Goal: Transaction & Acquisition: Book appointment/travel/reservation

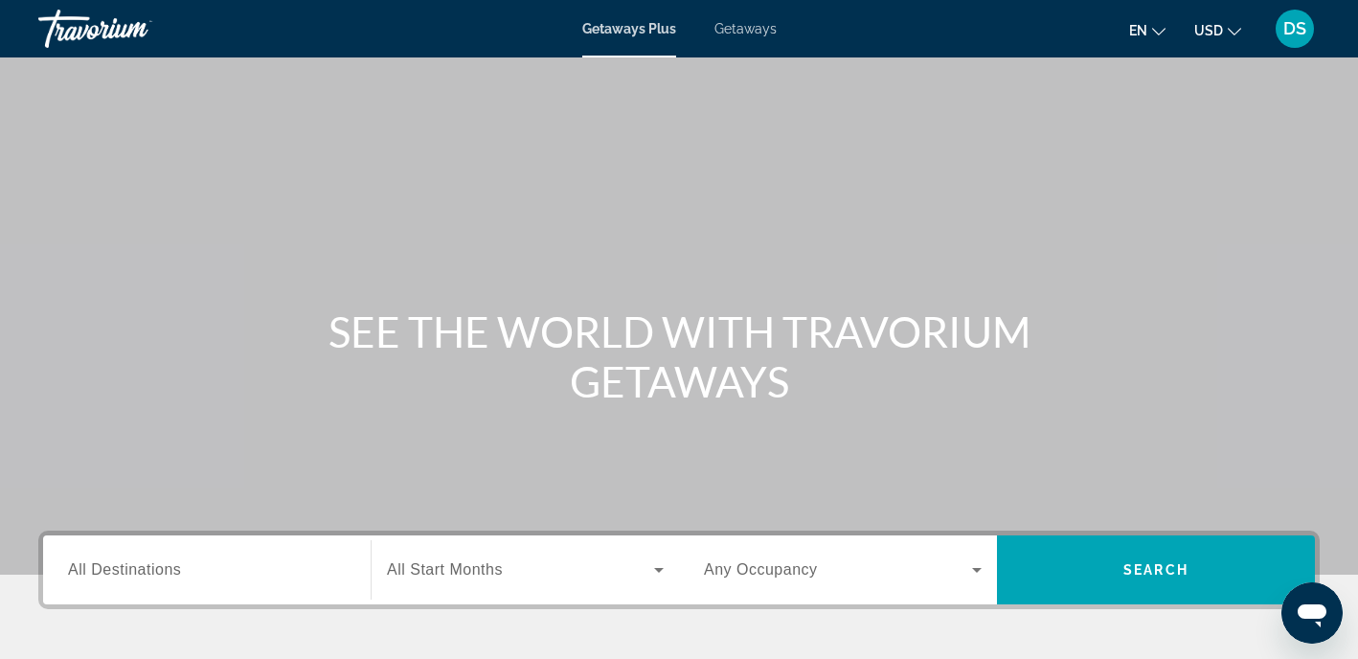
click at [173, 567] on span "All Destinations" at bounding box center [124, 569] width 113 height 16
click at [173, 567] on input "Destination All Destinations" at bounding box center [207, 570] width 278 height 23
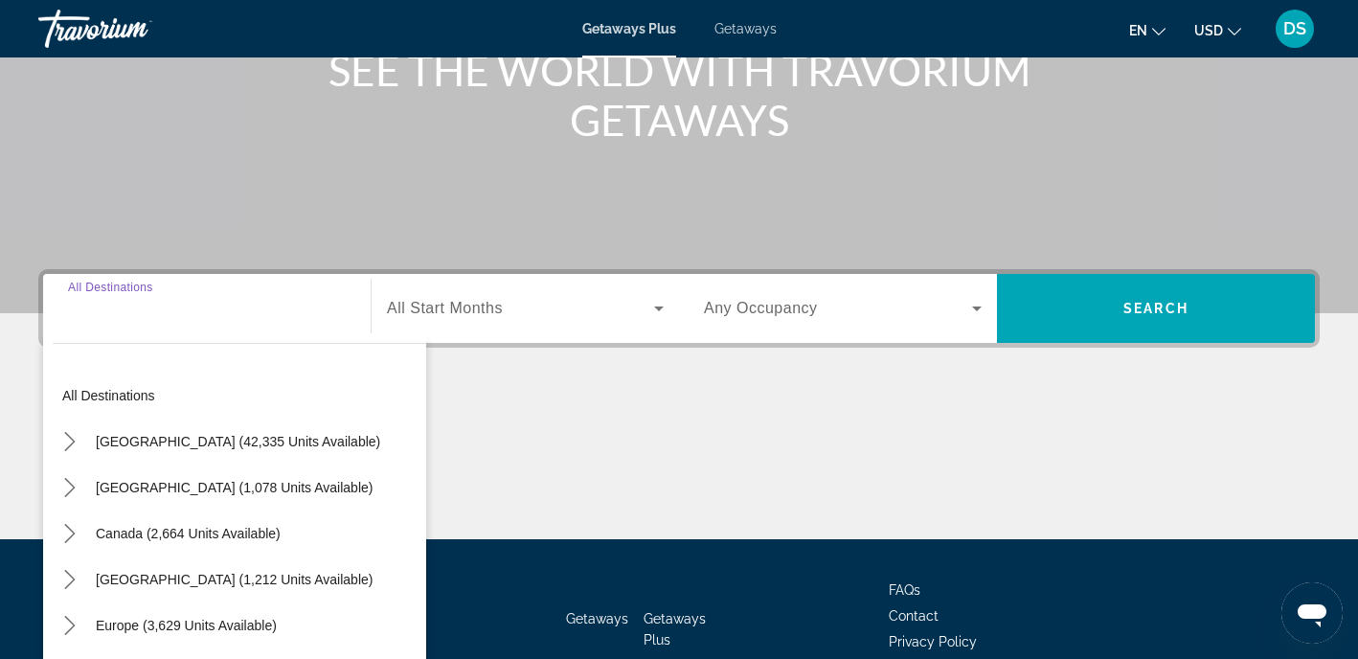
scroll to position [376, 0]
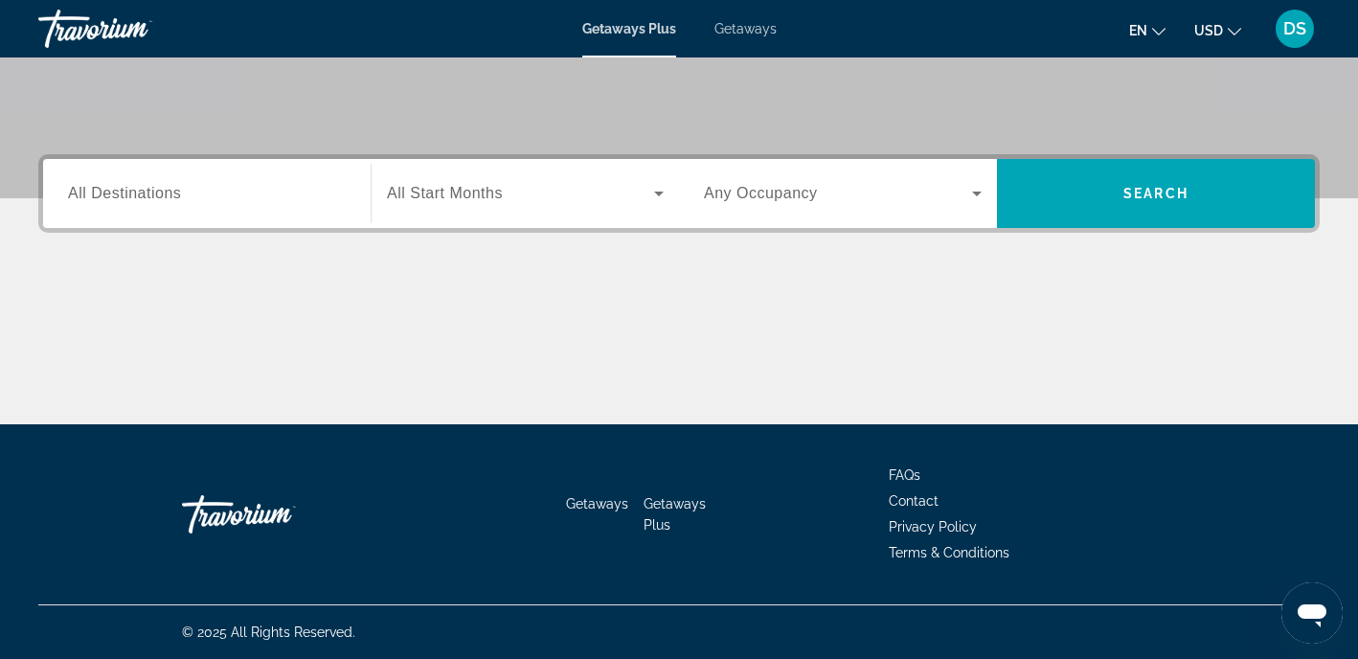
click at [177, 192] on span "All Destinations" at bounding box center [124, 193] width 113 height 16
click at [177, 192] on input "Destination All Destinations" at bounding box center [207, 194] width 278 height 23
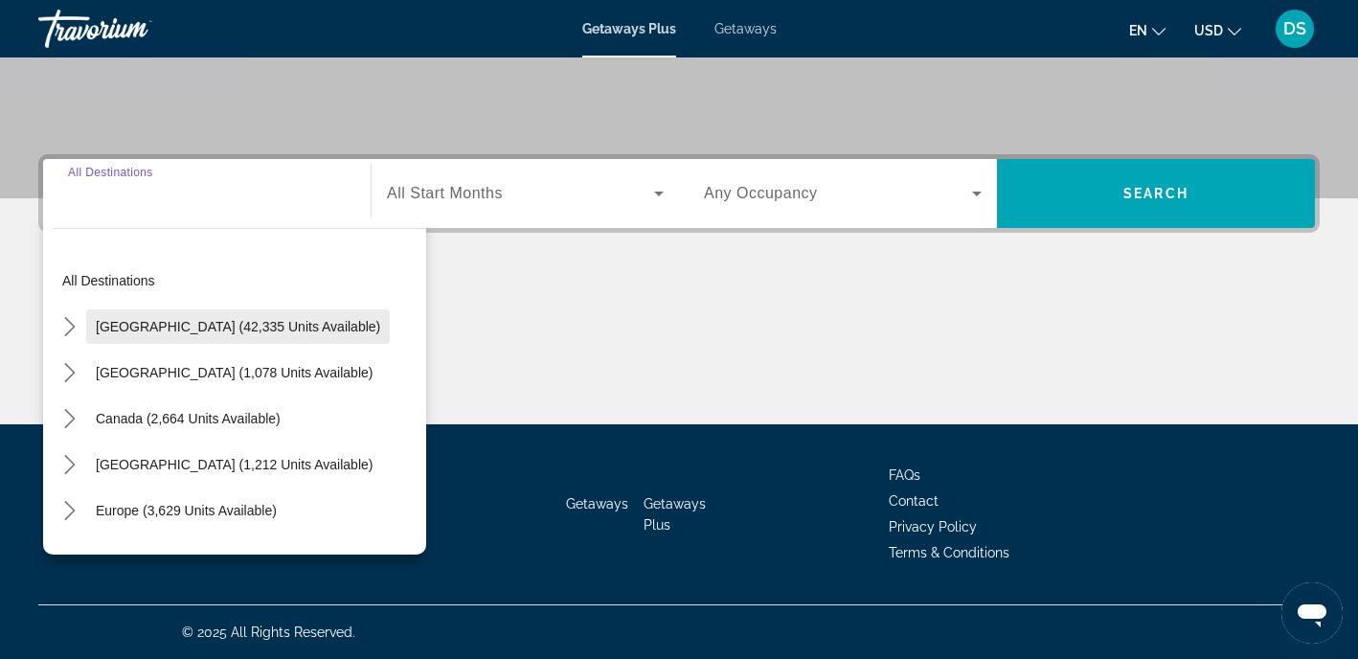
click at [169, 319] on span "[GEOGRAPHIC_DATA] (42,335 units available)" at bounding box center [238, 326] width 285 height 15
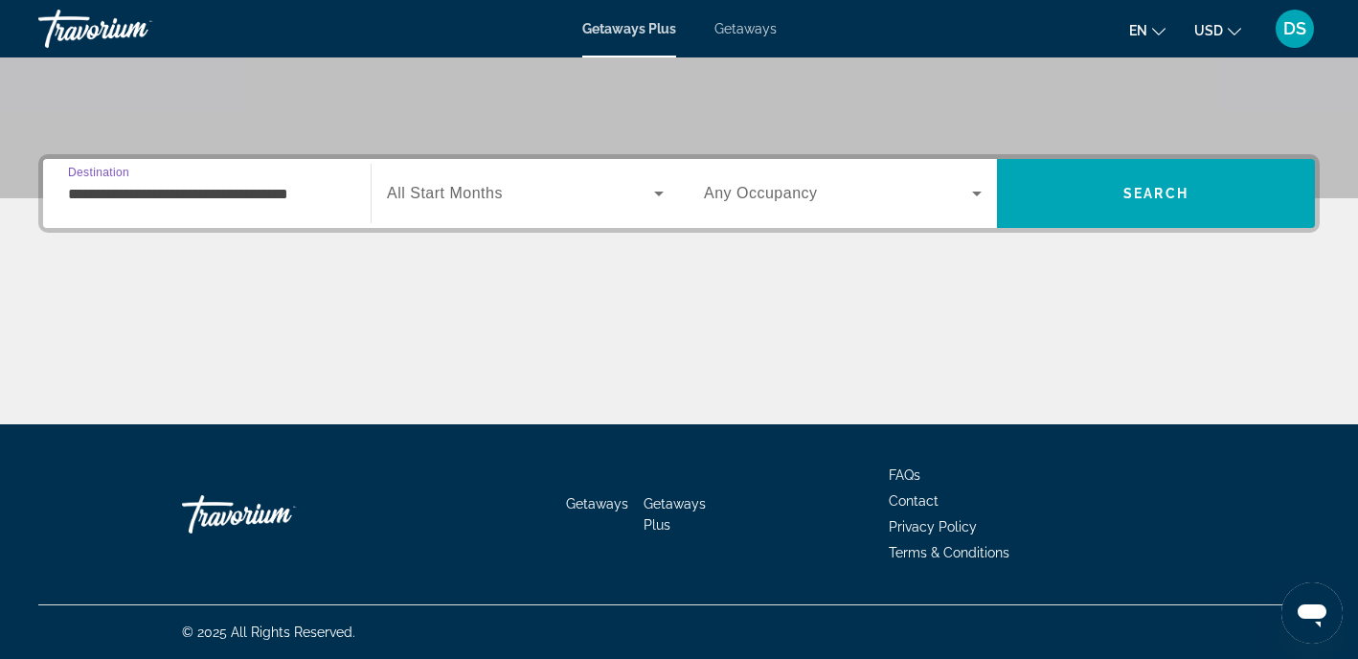
click at [227, 189] on input "**********" at bounding box center [207, 194] width 278 height 23
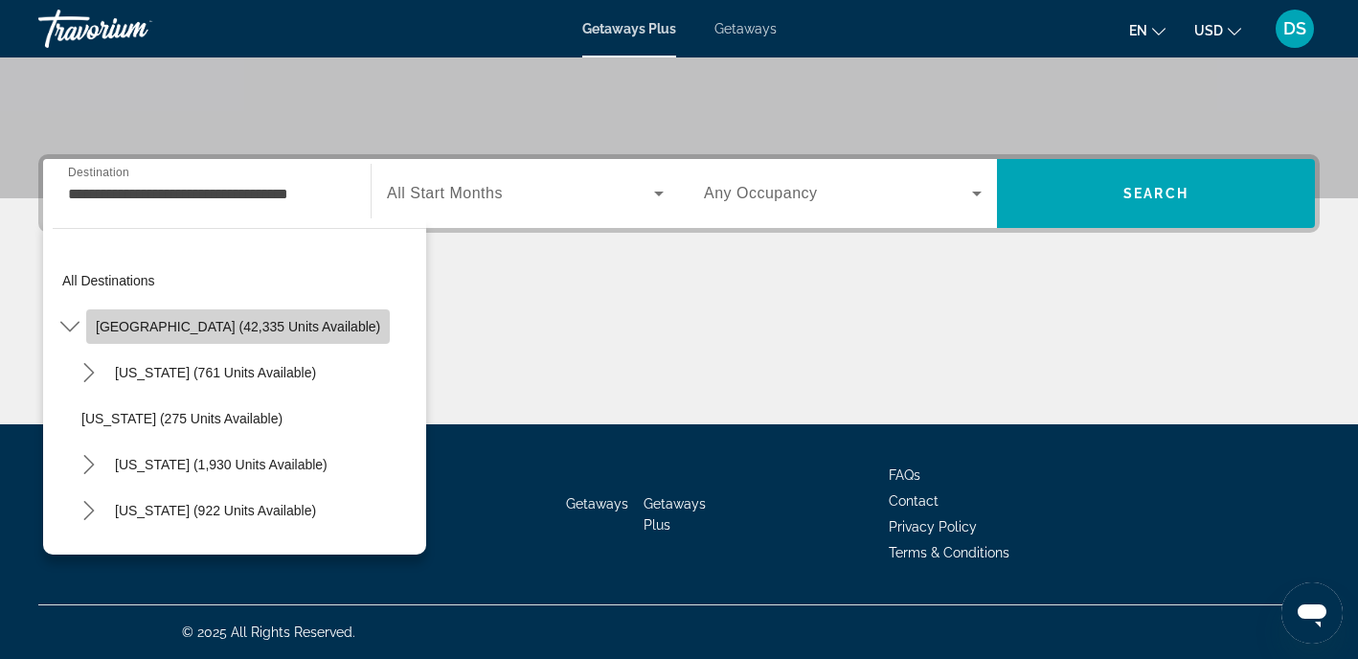
click at [315, 321] on span "[GEOGRAPHIC_DATA] (42,335 units available)" at bounding box center [238, 326] width 285 height 15
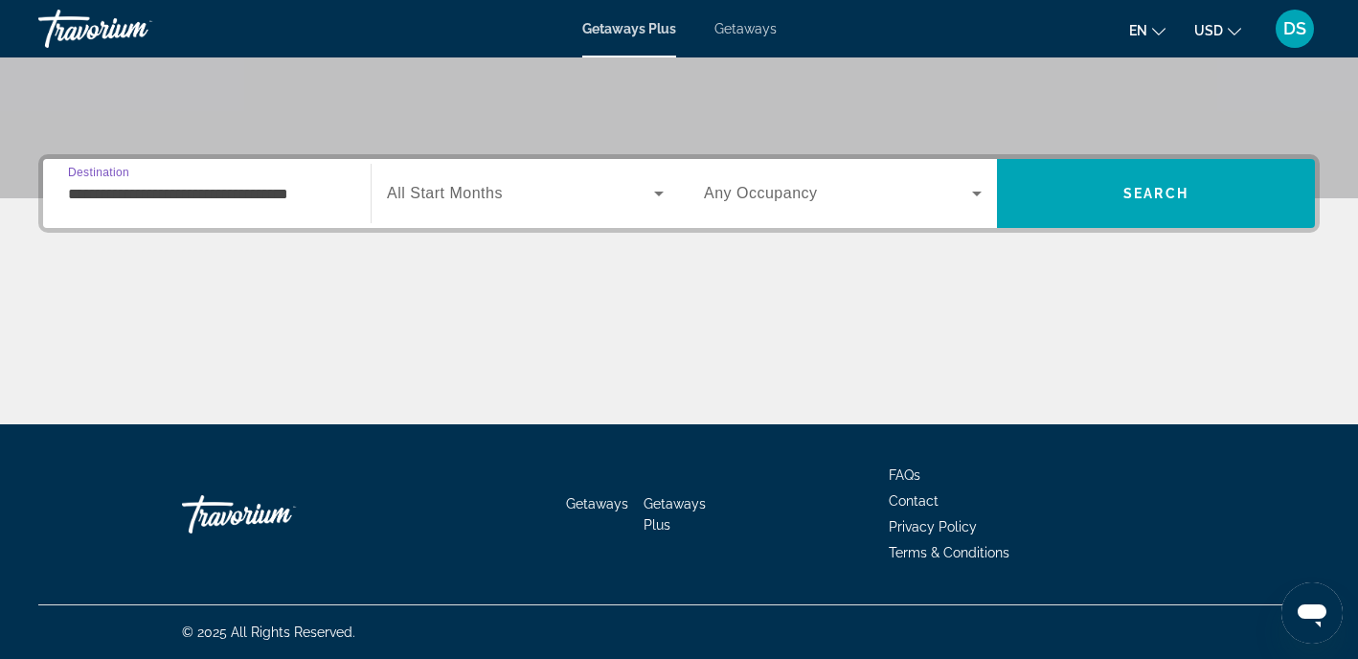
click at [285, 194] on input "**********" at bounding box center [207, 194] width 278 height 23
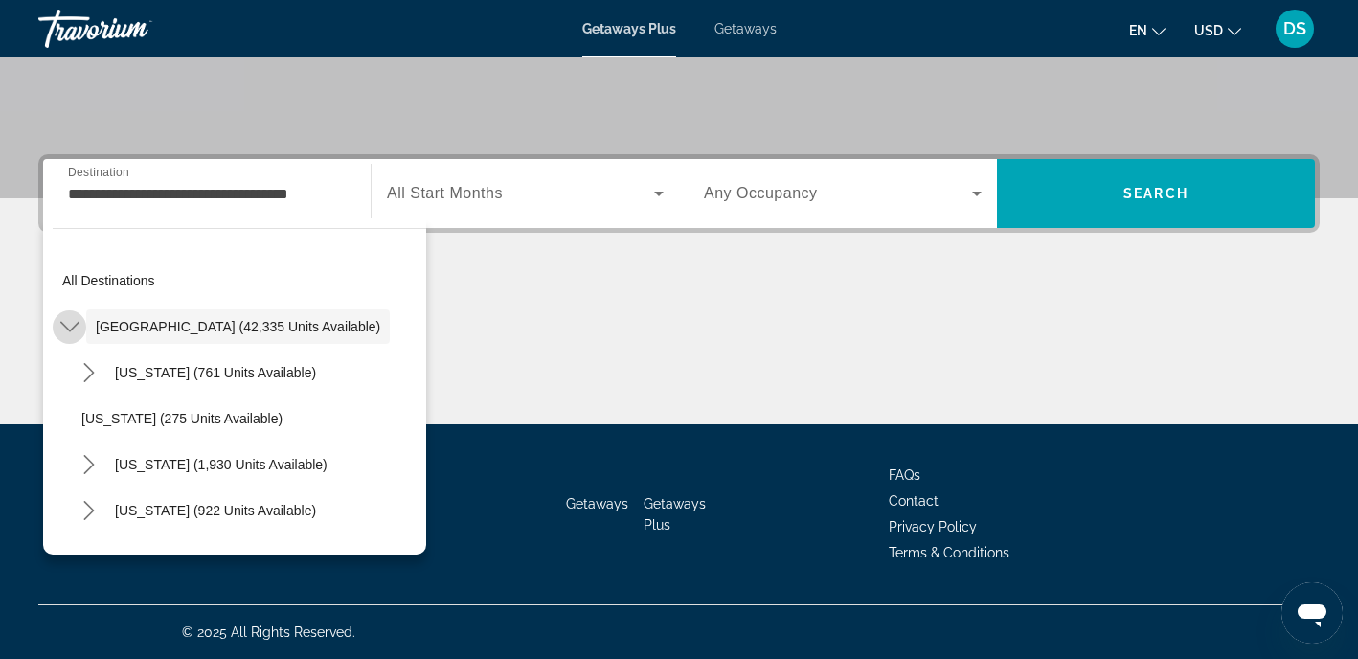
click at [76, 322] on icon "Toggle United States (42,335 units available) submenu" at bounding box center [69, 326] width 19 height 19
click at [70, 324] on icon "Toggle United States (42,335 units available) submenu" at bounding box center [69, 326] width 19 height 19
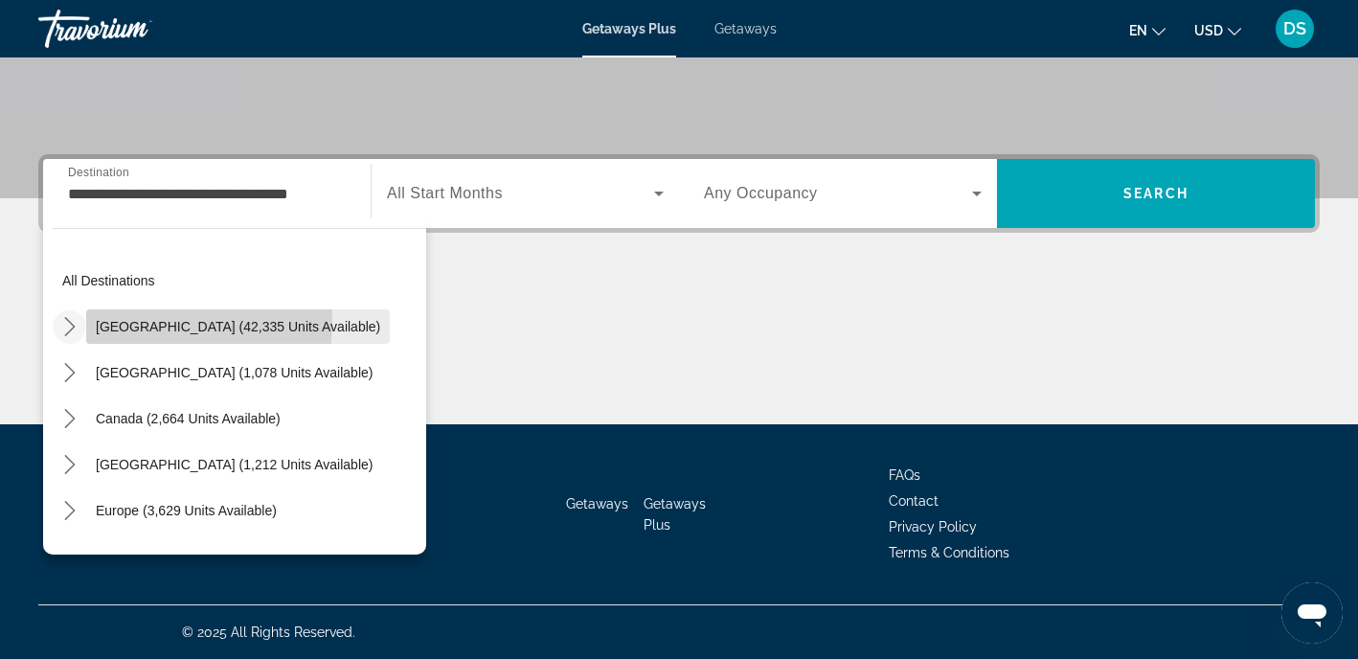
click at [101, 319] on span "[GEOGRAPHIC_DATA] (42,335 units available)" at bounding box center [238, 326] width 285 height 15
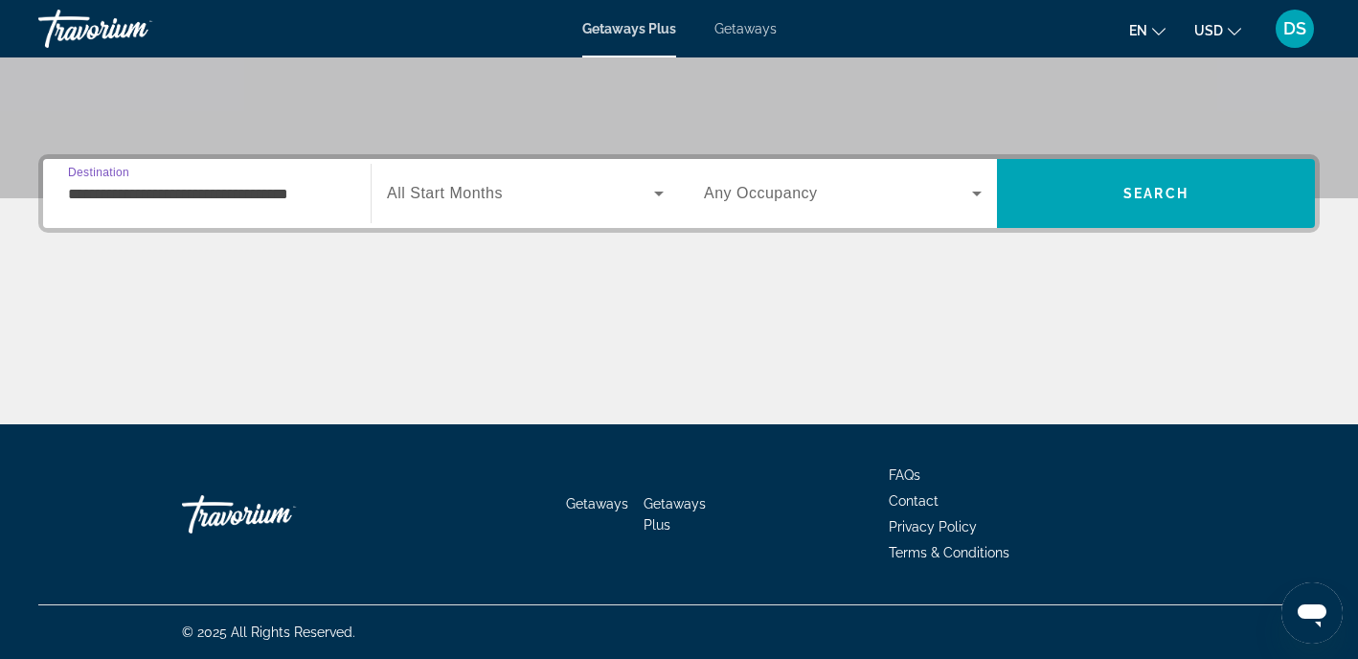
click at [160, 198] on input "**********" at bounding box center [207, 194] width 278 height 23
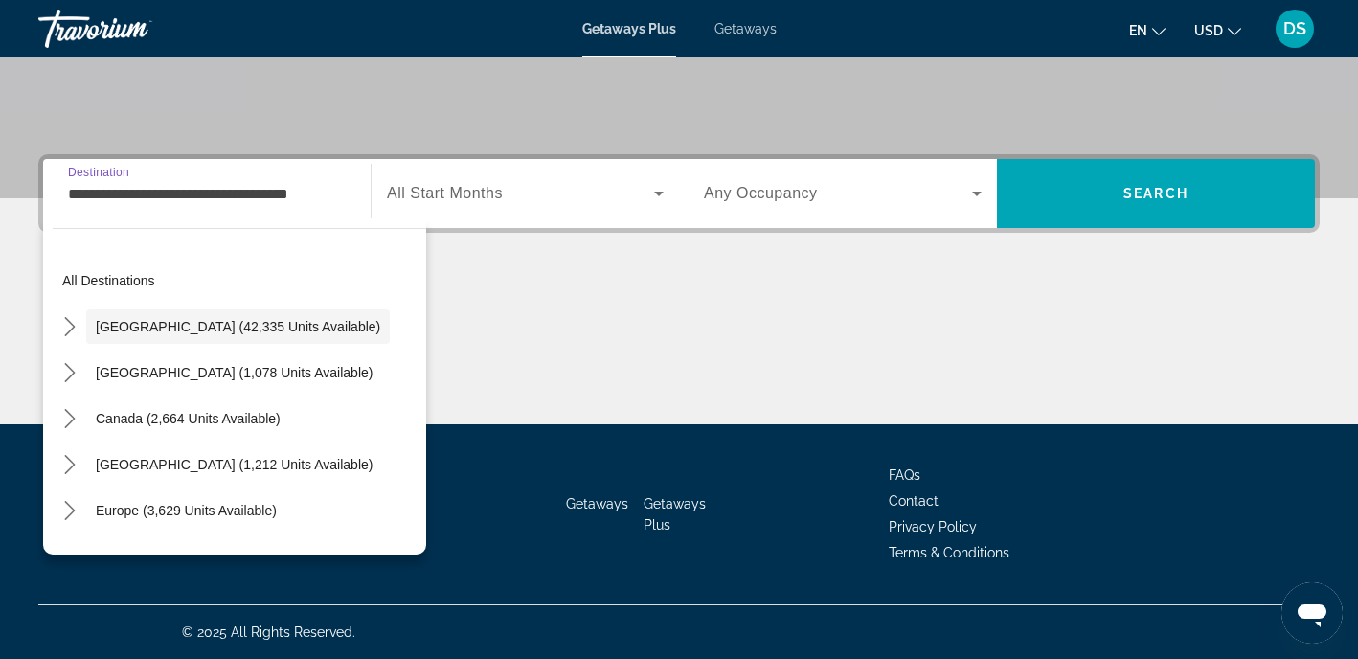
scroll to position [374, 0]
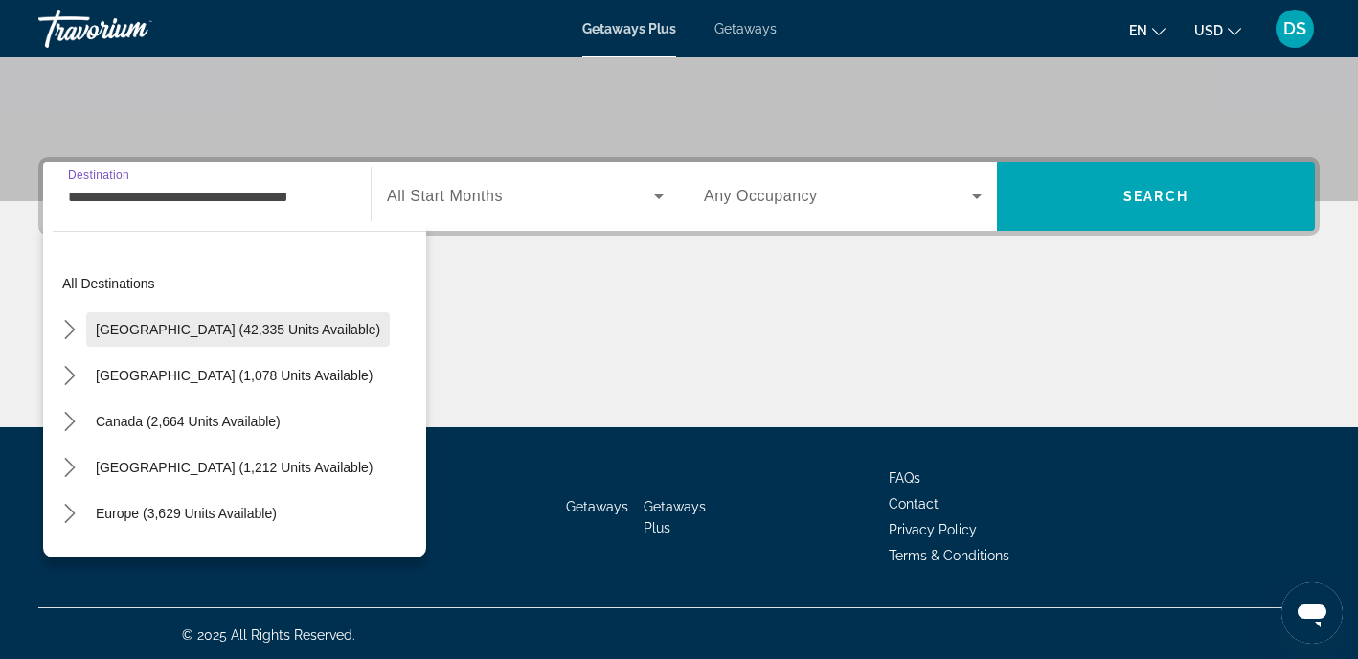
click at [189, 328] on span "[GEOGRAPHIC_DATA] (42,335 units available)" at bounding box center [238, 329] width 285 height 15
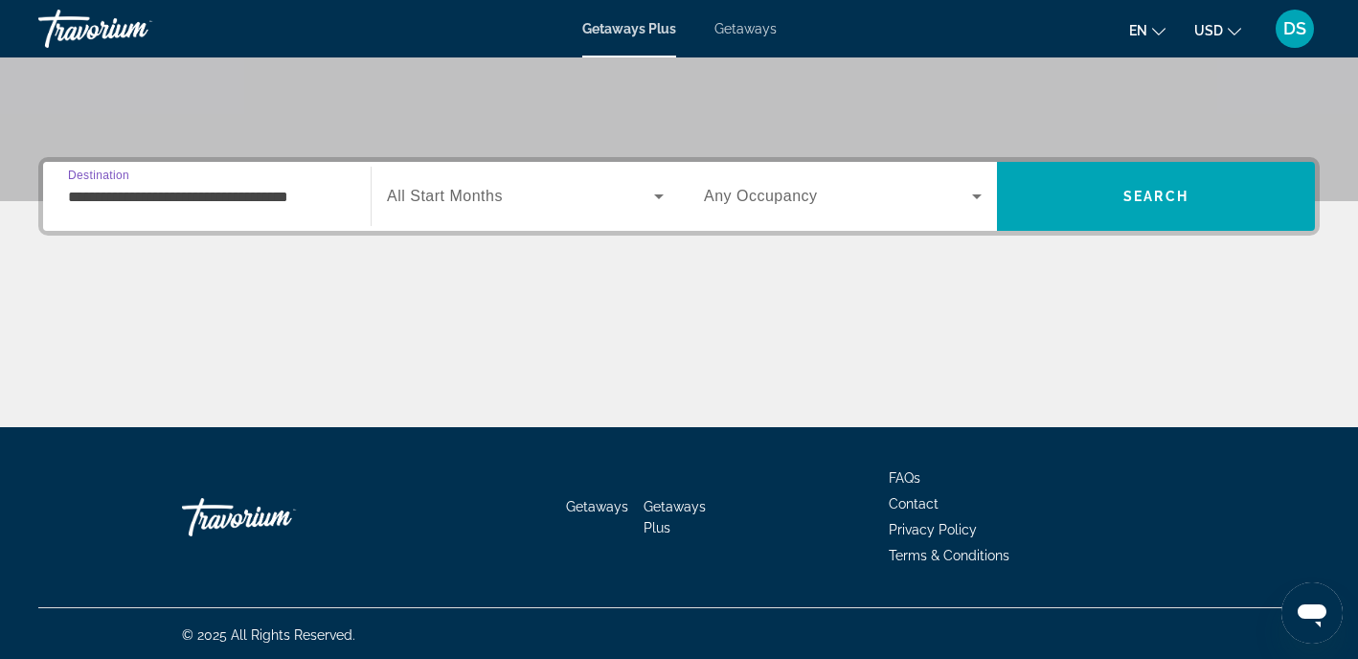
scroll to position [376, 0]
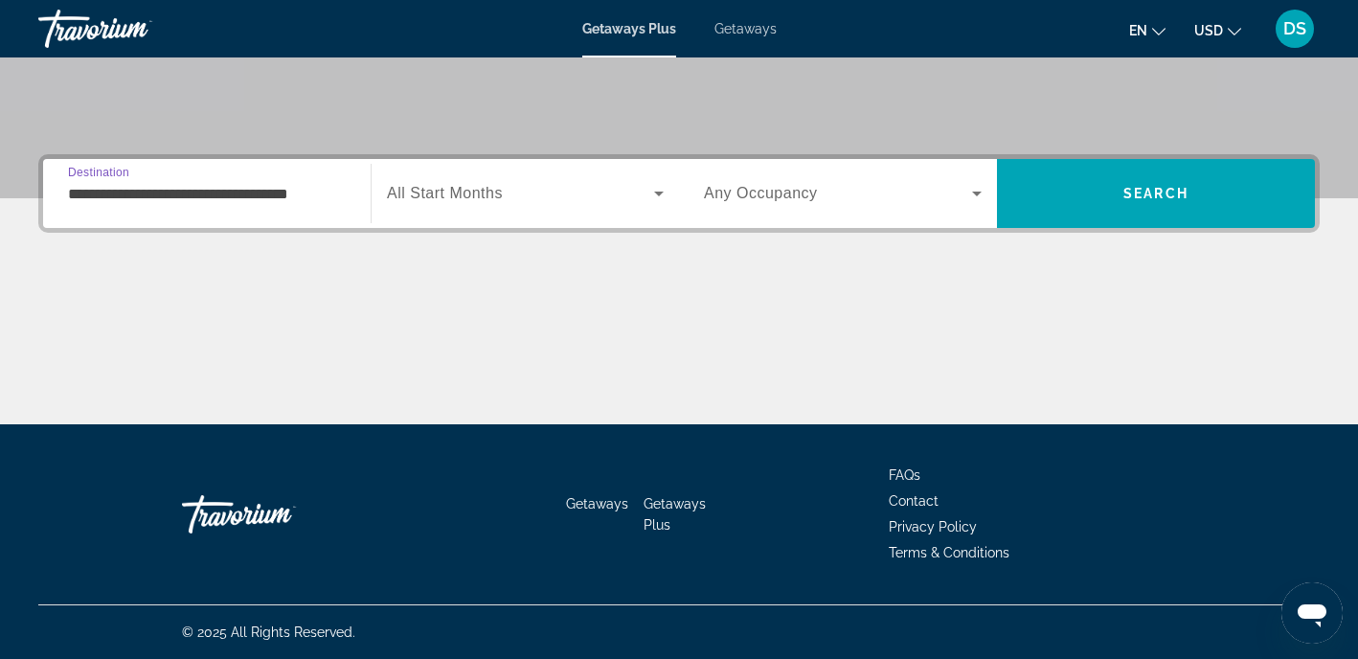
click at [227, 196] on input "**********" at bounding box center [207, 194] width 278 height 23
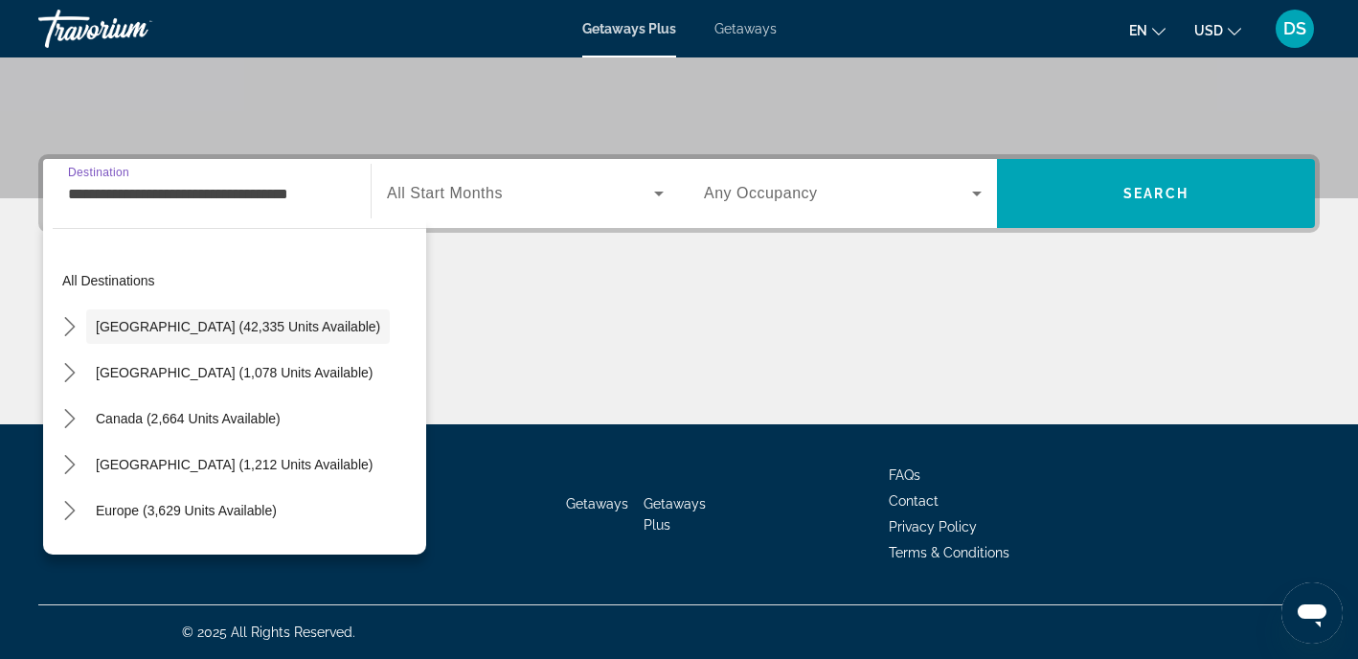
scroll to position [374, 0]
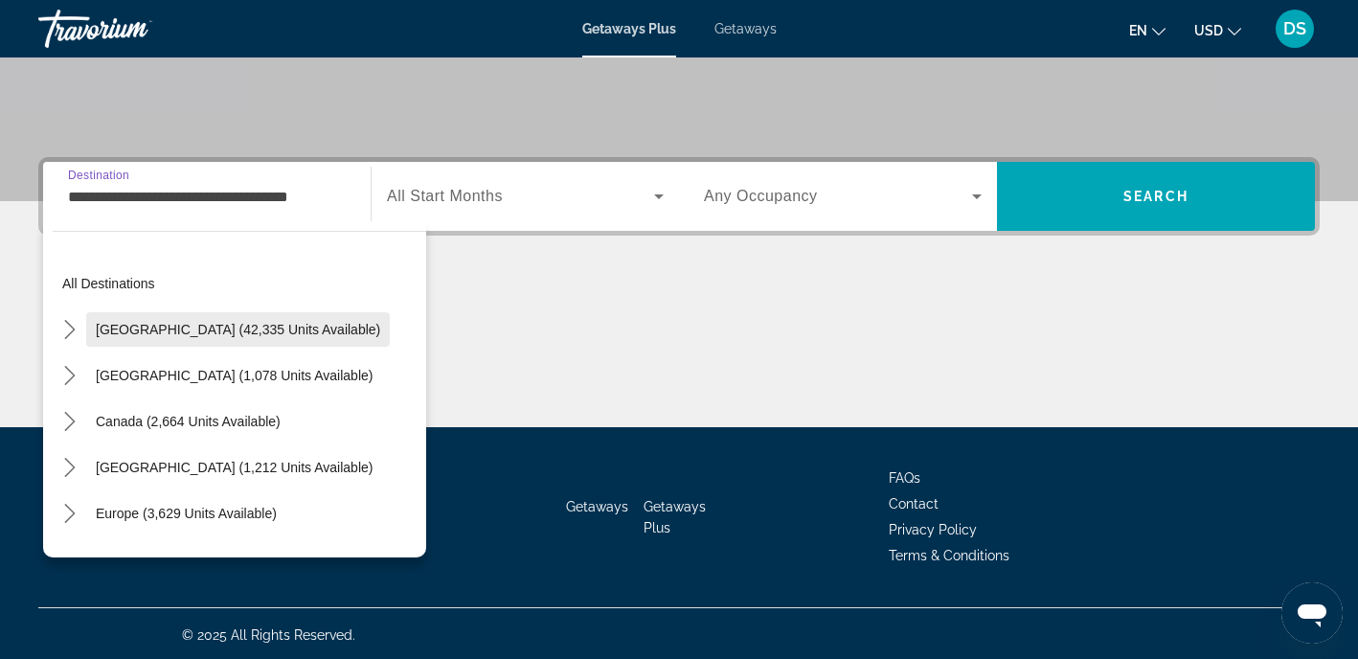
click at [322, 320] on span "Select destination: United States (42,335 units available)" at bounding box center [238, 330] width 304 height 46
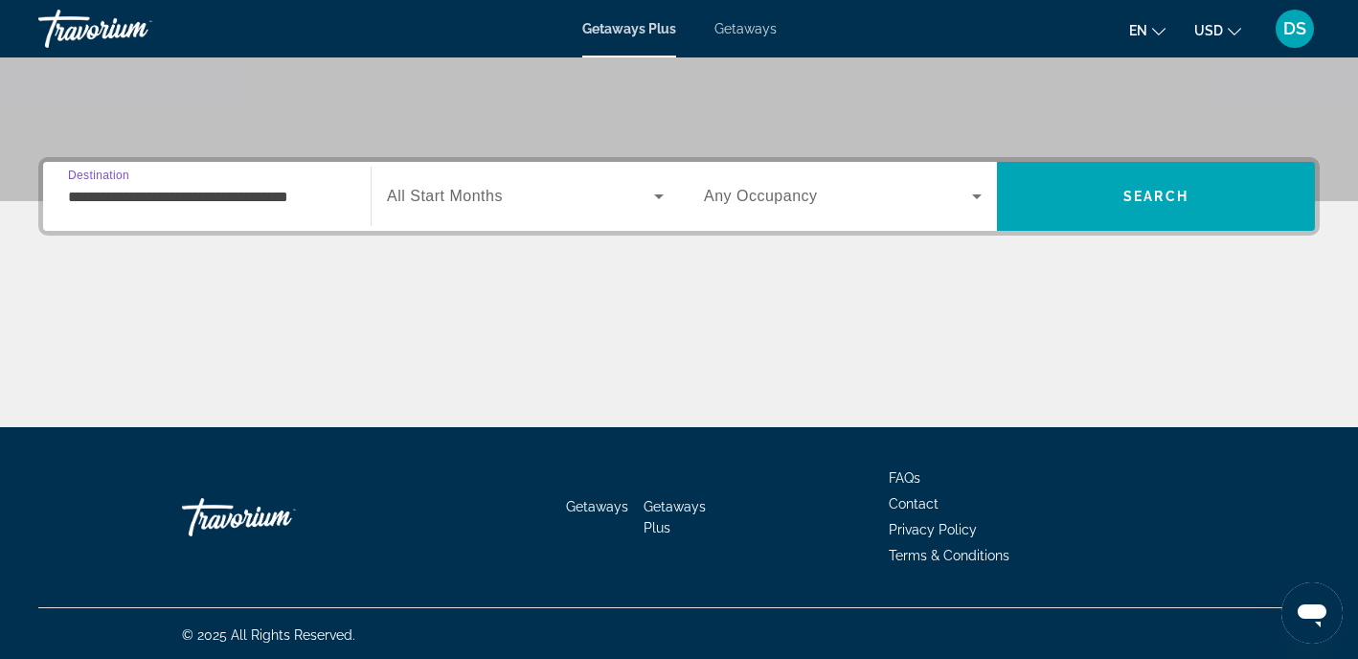
scroll to position [376, 0]
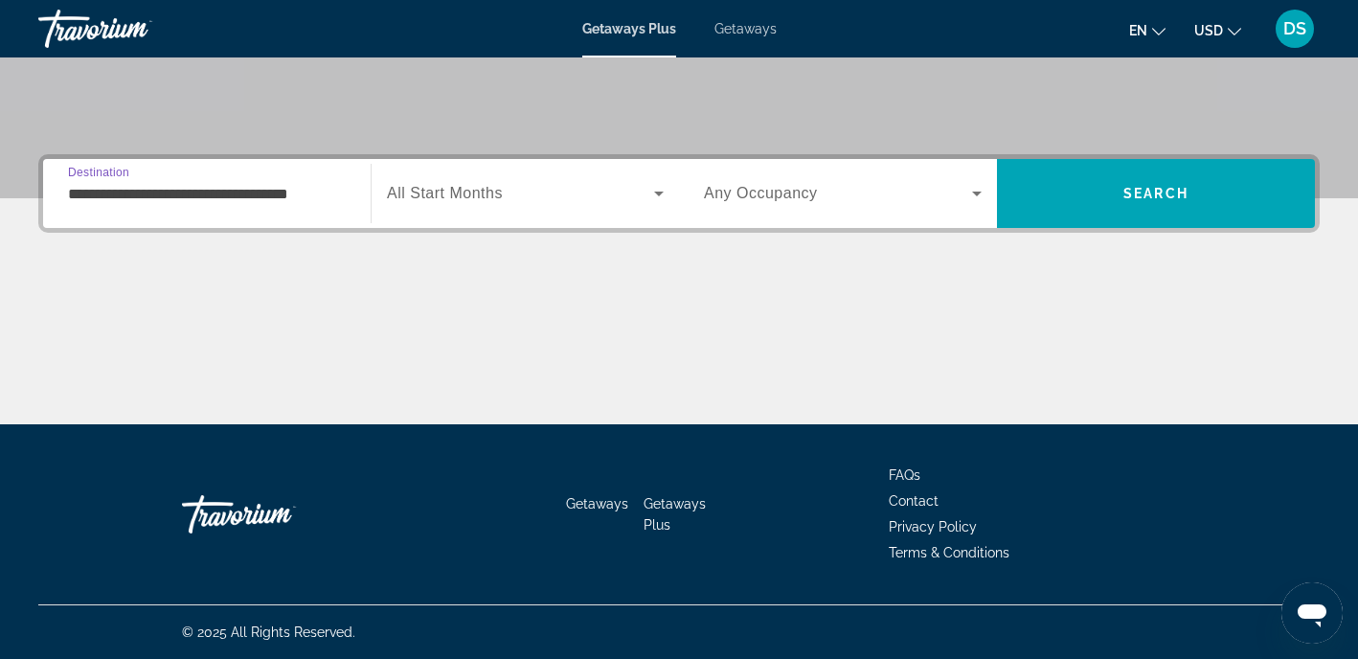
click at [320, 196] on input "**********" at bounding box center [207, 194] width 278 height 23
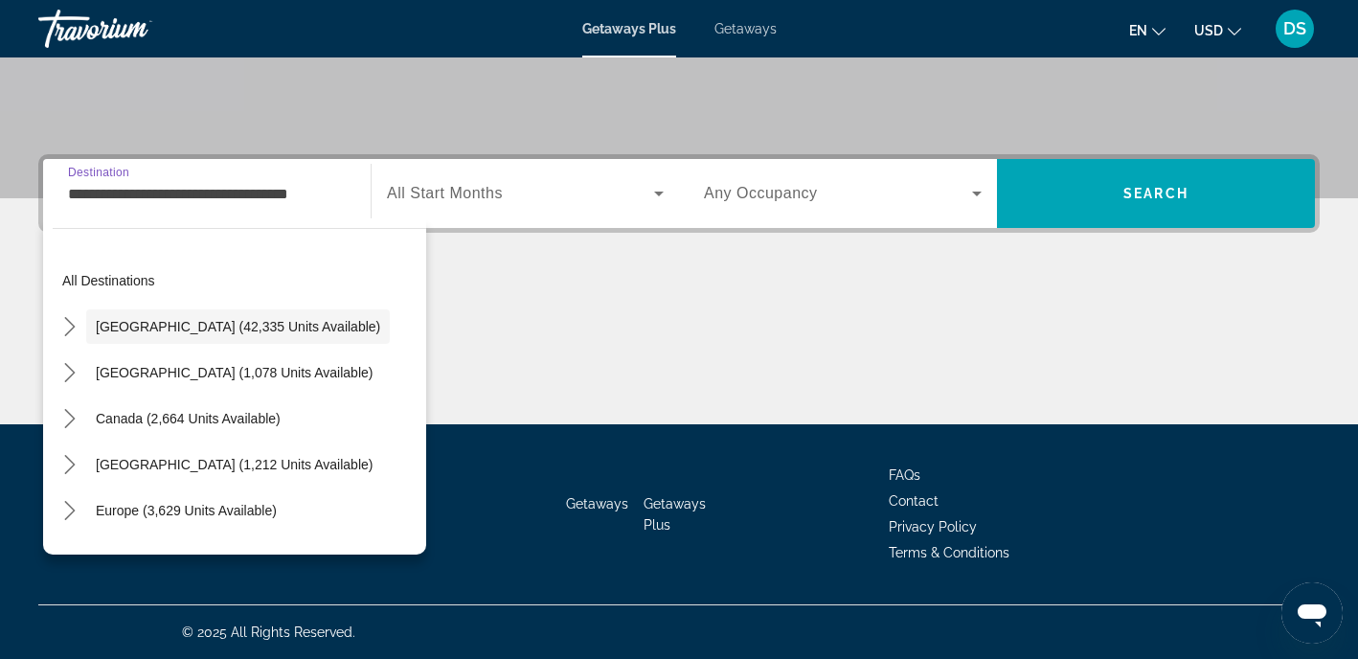
scroll to position [374, 0]
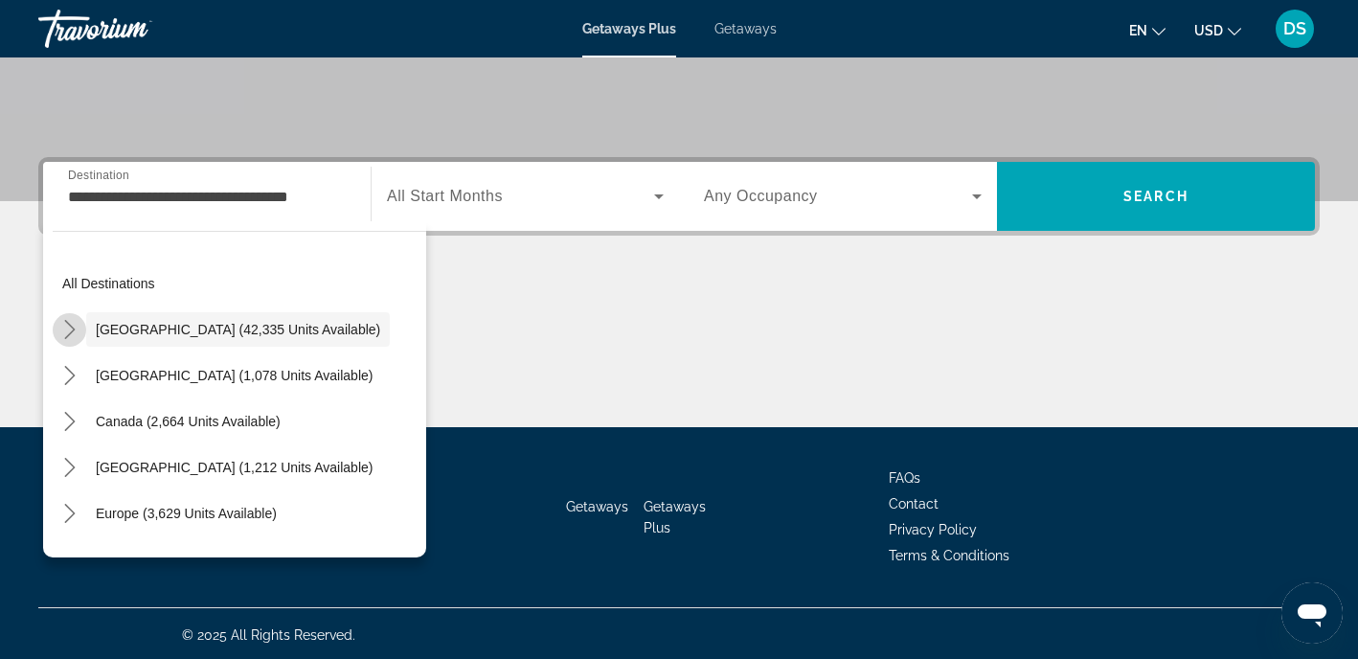
click at [71, 328] on icon "Toggle United States (42,335 units available) submenu" at bounding box center [69, 329] width 19 height 19
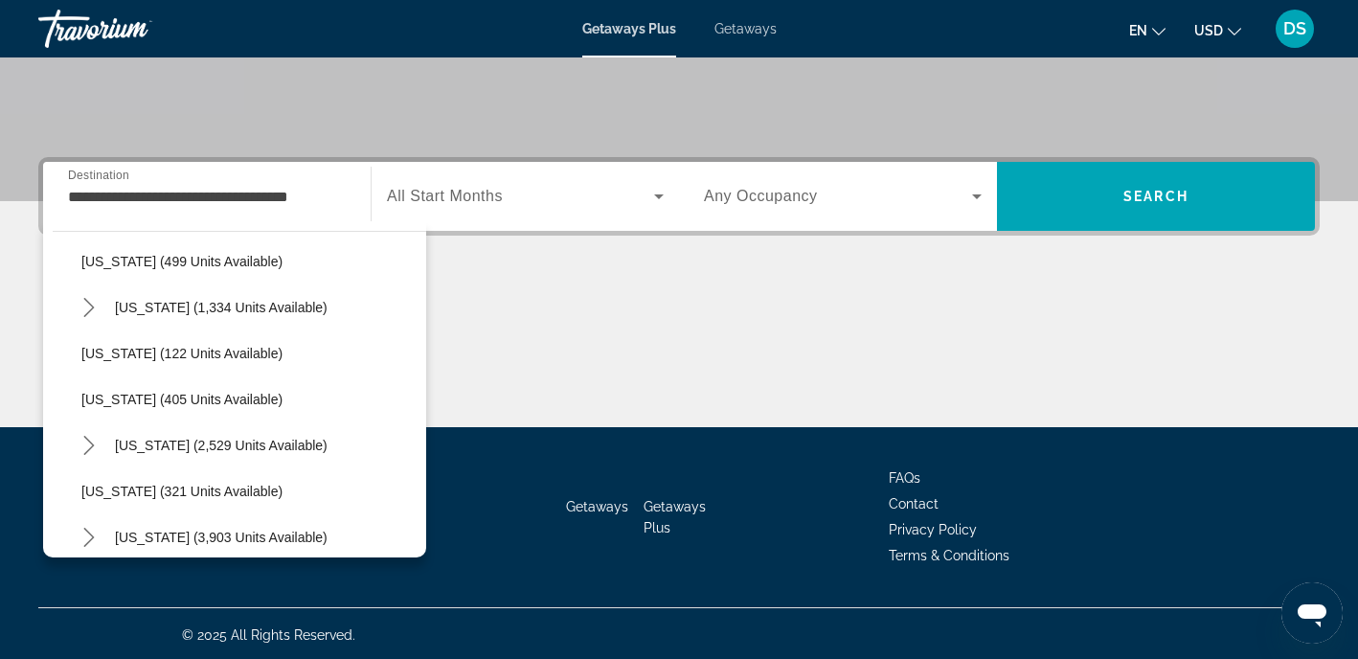
scroll to position [0, 0]
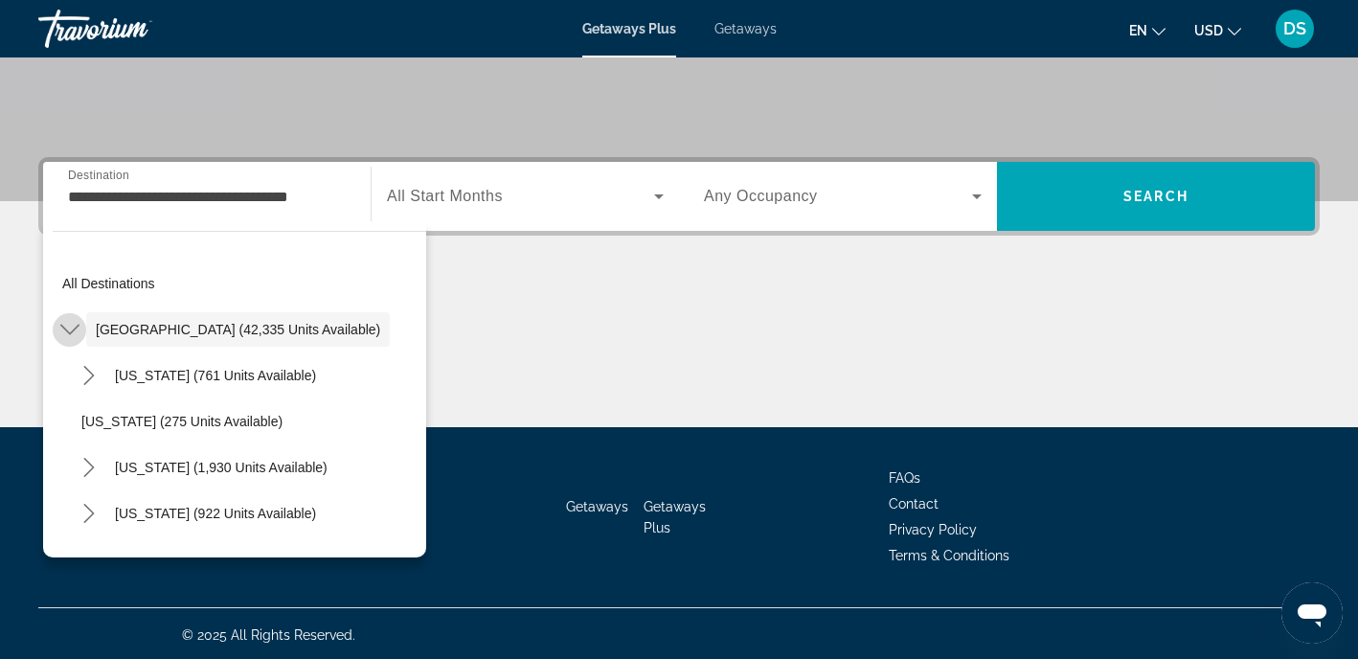
click at [73, 326] on icon "Toggle United States (42,335 units available) submenu" at bounding box center [69, 329] width 19 height 19
click at [135, 374] on span "[US_STATE] (761 units available)" at bounding box center [215, 375] width 201 height 15
type input "**********"
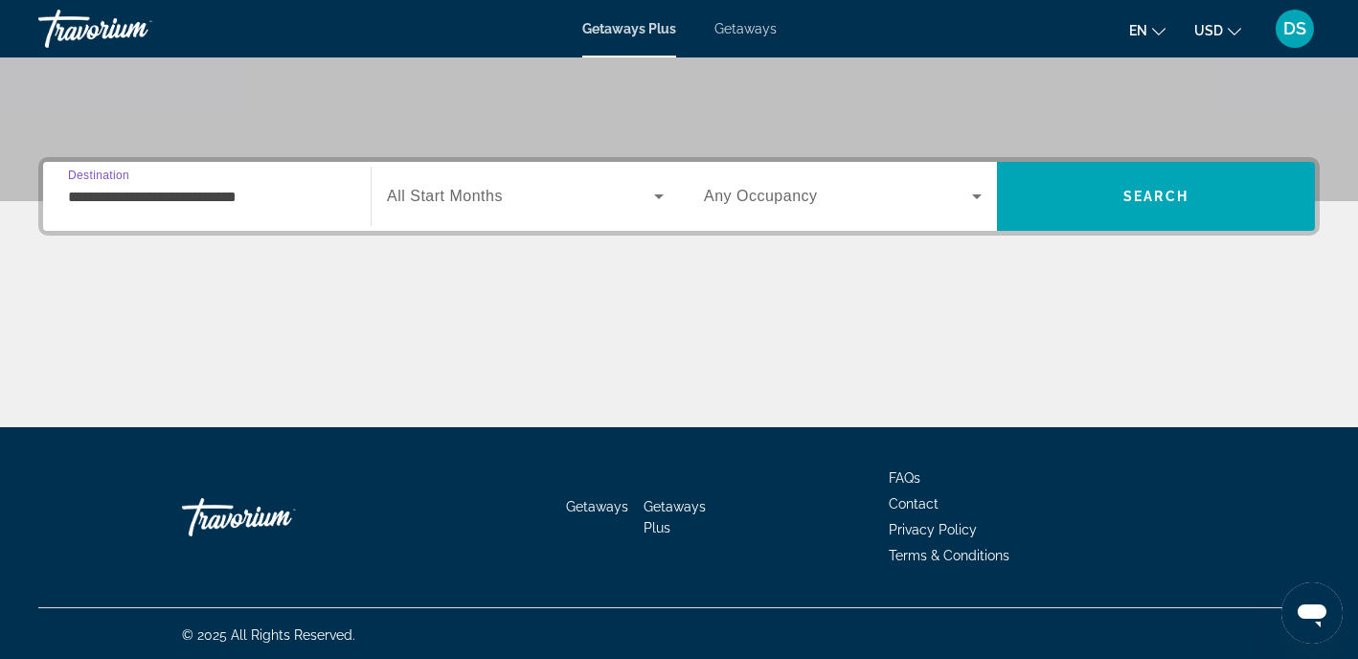
scroll to position [376, 0]
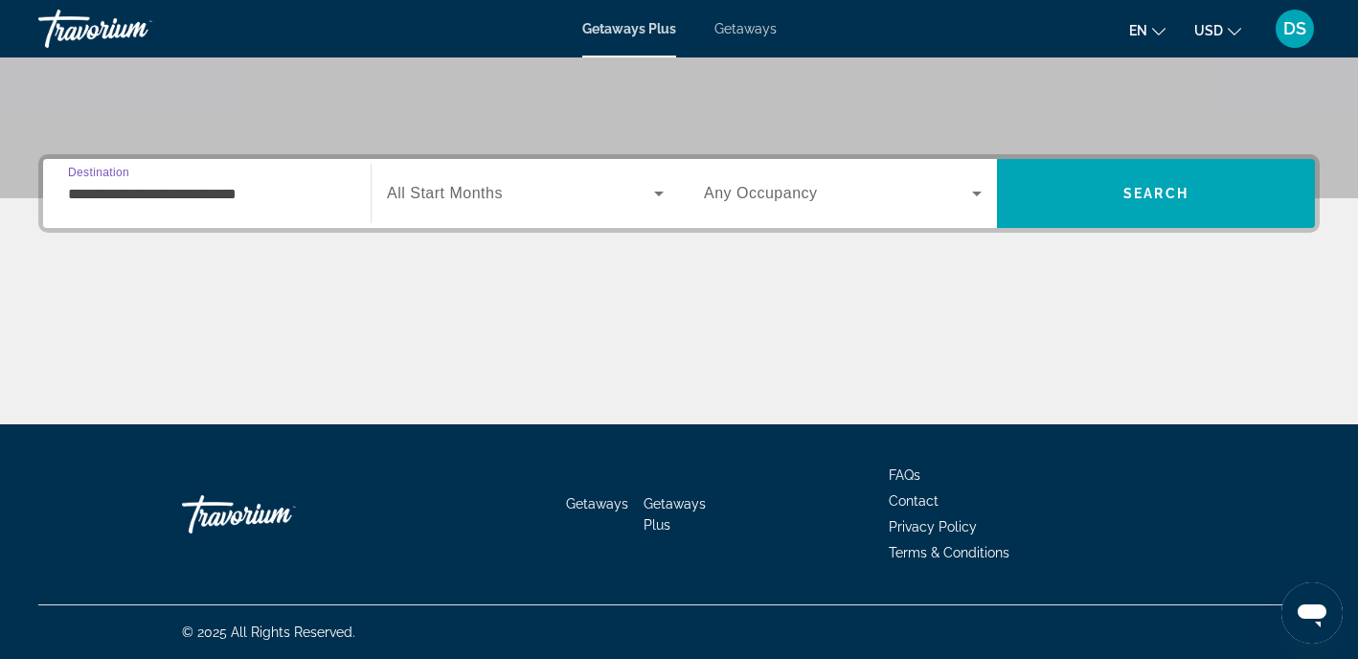
click at [187, 200] on input "**********" at bounding box center [207, 194] width 278 height 23
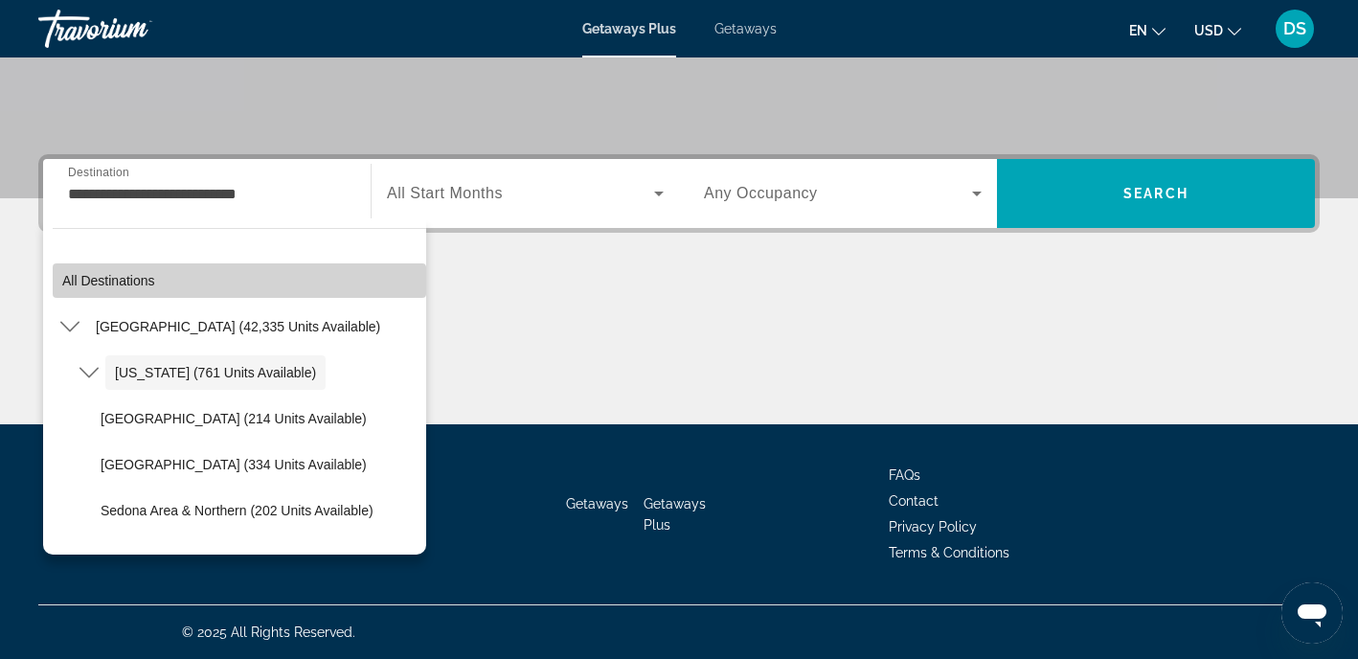
click at [103, 290] on span "Select destination: All destinations" at bounding box center [240, 281] width 374 height 46
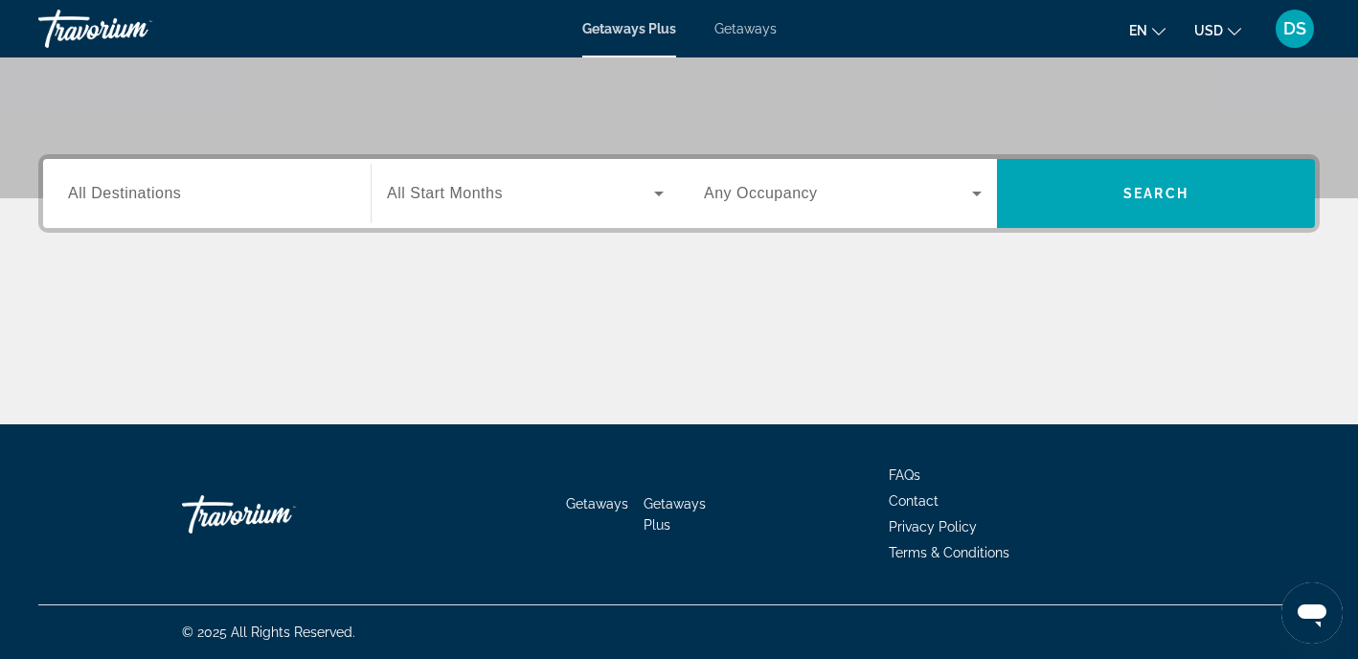
click at [131, 194] on span "All Destinations" at bounding box center [124, 193] width 113 height 16
click at [131, 194] on input "Destination All Destinations" at bounding box center [207, 194] width 278 height 23
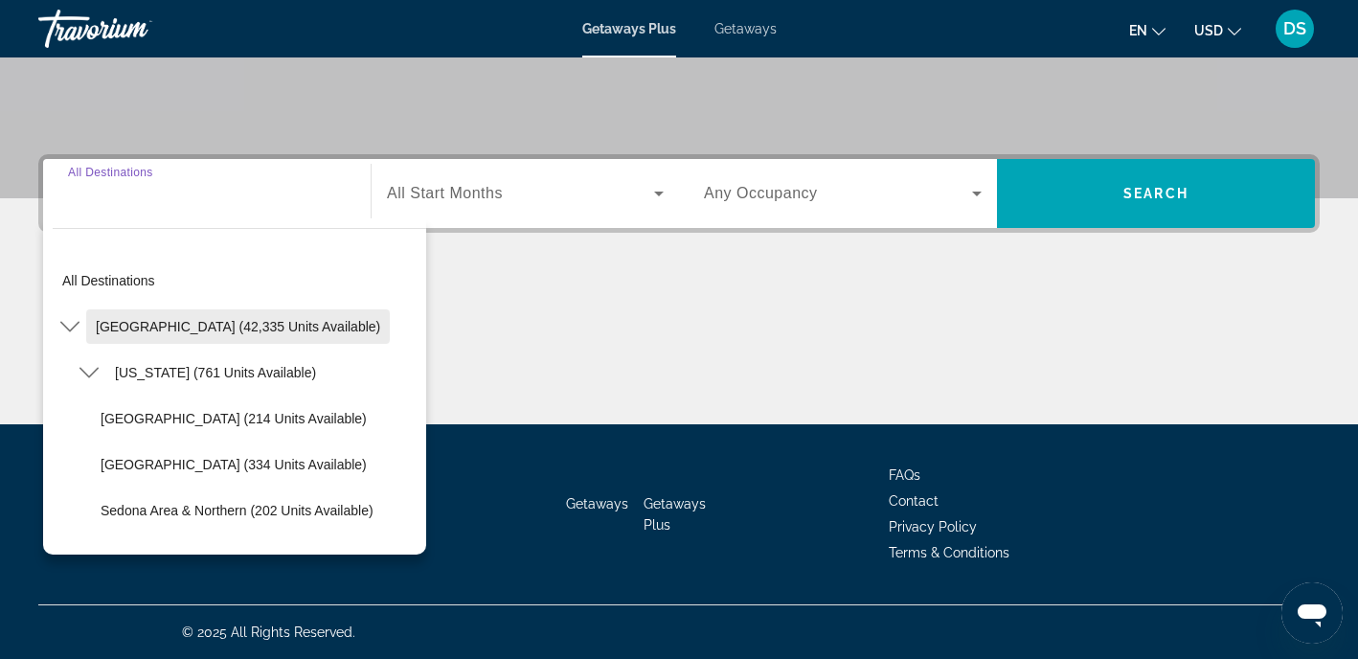
click at [148, 324] on span "[GEOGRAPHIC_DATA] (42,335 units available)" at bounding box center [238, 326] width 285 height 15
type input "**********"
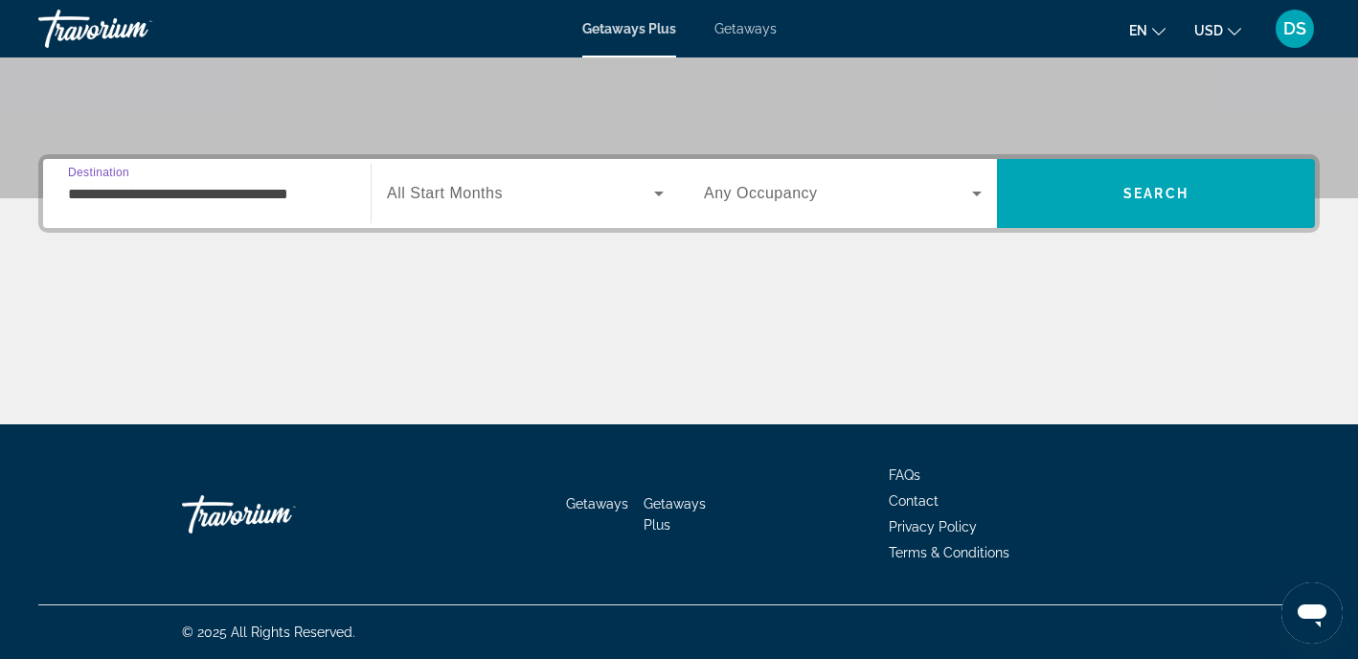
click at [569, 193] on span "Search widget" at bounding box center [520, 193] width 267 height 23
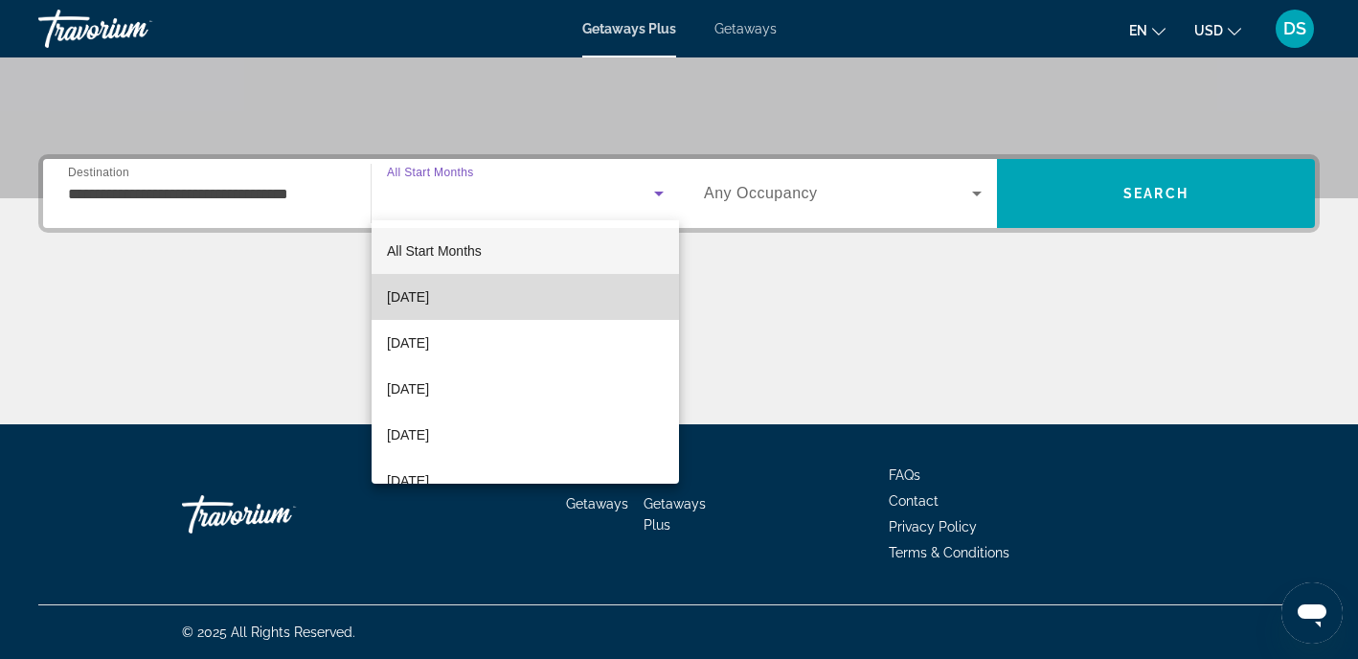
click at [513, 291] on mat-option "[DATE]" at bounding box center [525, 297] width 307 height 46
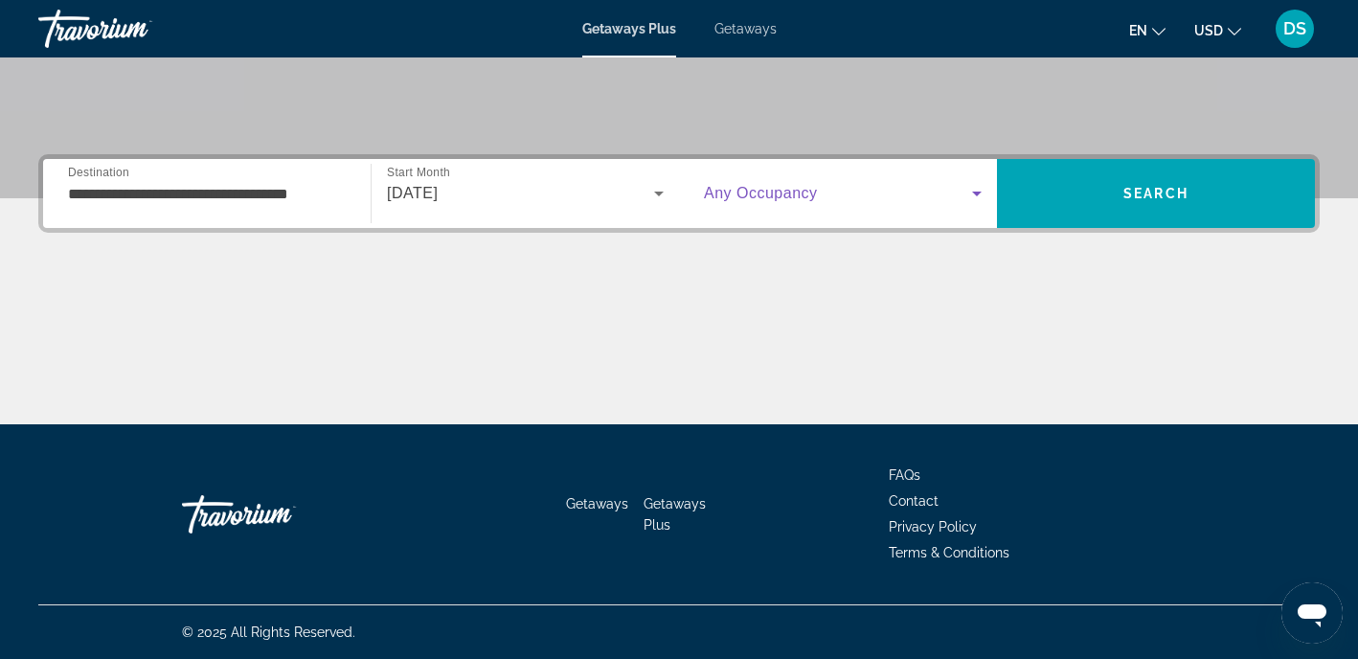
click at [972, 196] on icon "Search widget" at bounding box center [977, 193] width 23 height 23
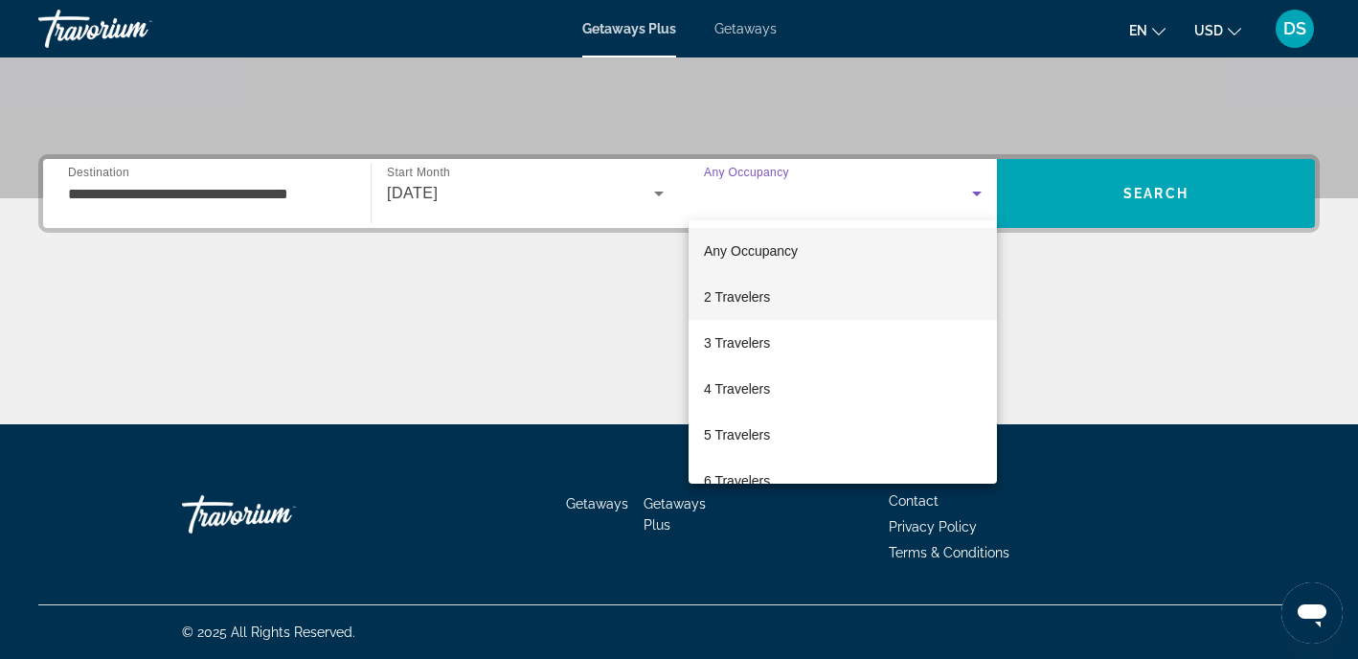
click at [873, 296] on mat-option "2 Travelers" at bounding box center [843, 297] width 308 height 46
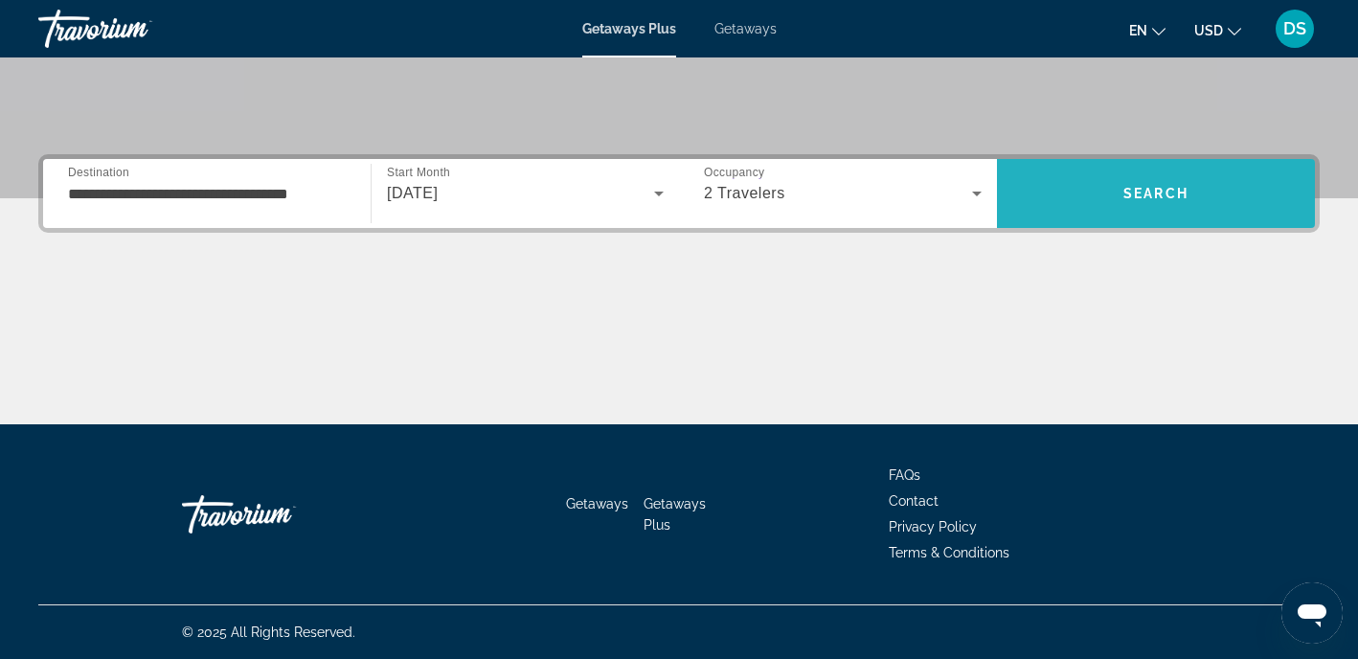
click at [1116, 201] on span "Search" at bounding box center [1156, 194] width 318 height 46
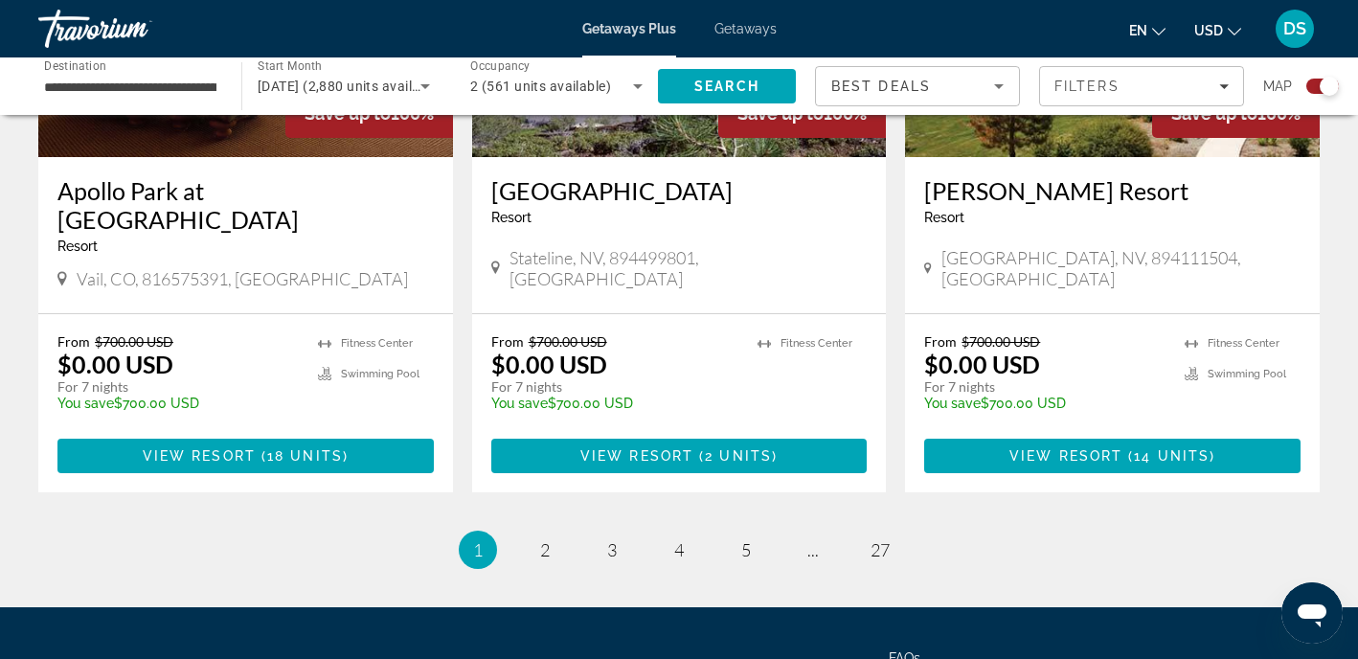
scroll to position [2912, 0]
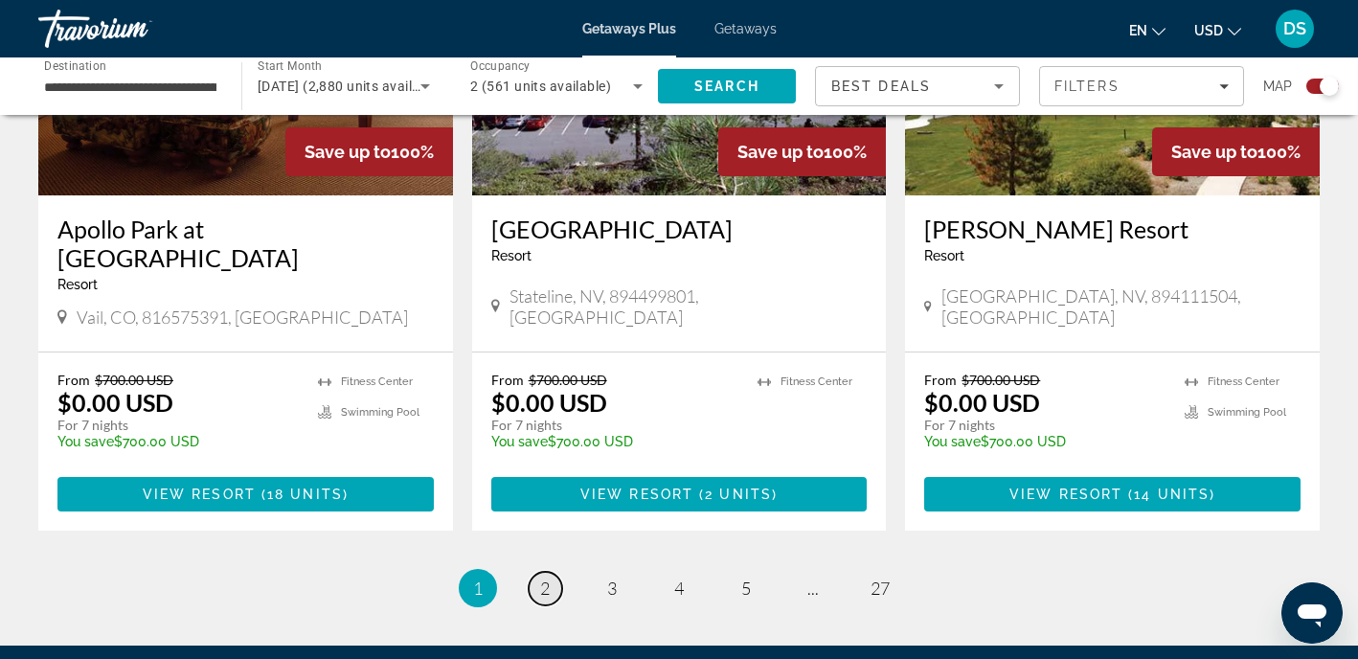
click at [549, 578] on span "2" at bounding box center [545, 588] width 10 height 21
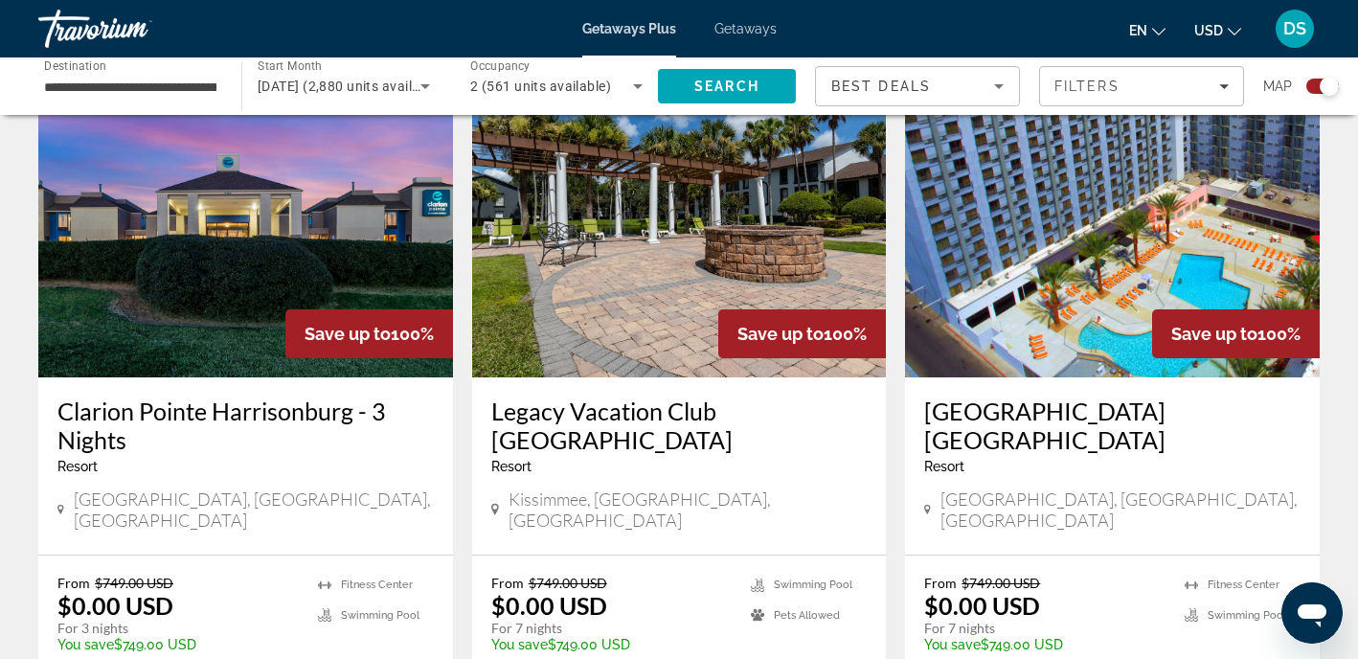
scroll to position [2912, 0]
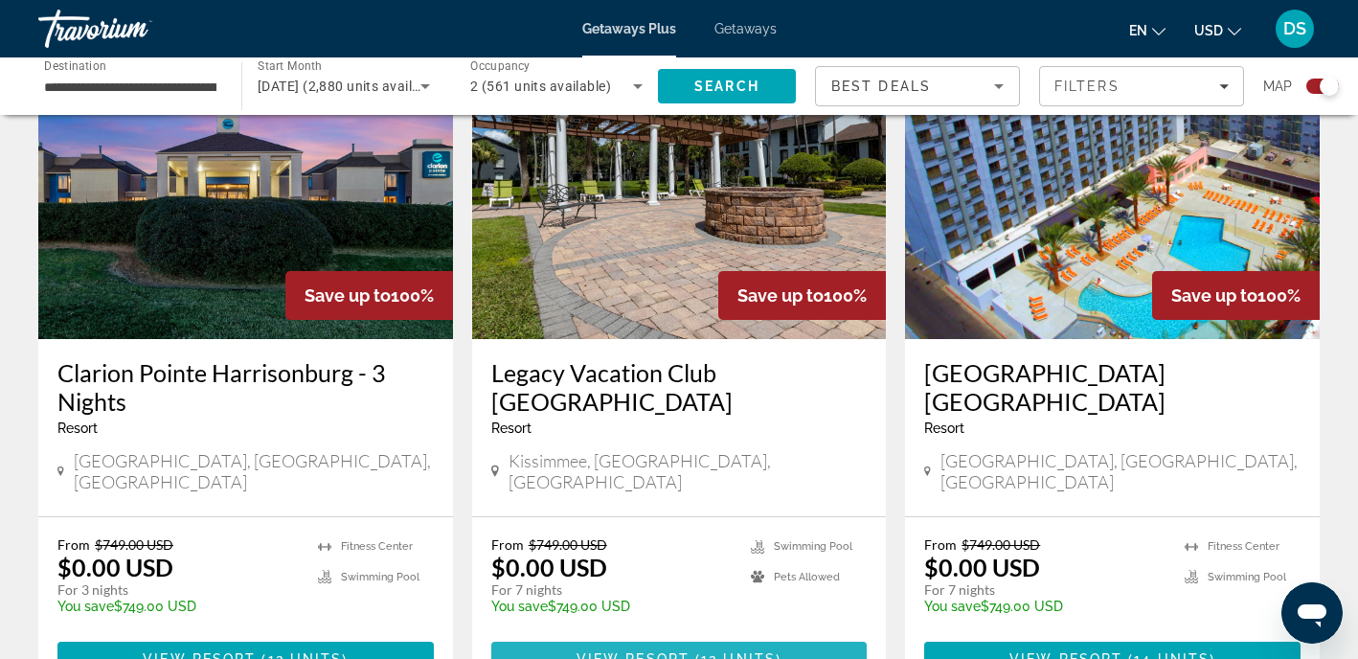
click at [694, 651] on span "Main content" at bounding box center [693, 658] width 6 height 15
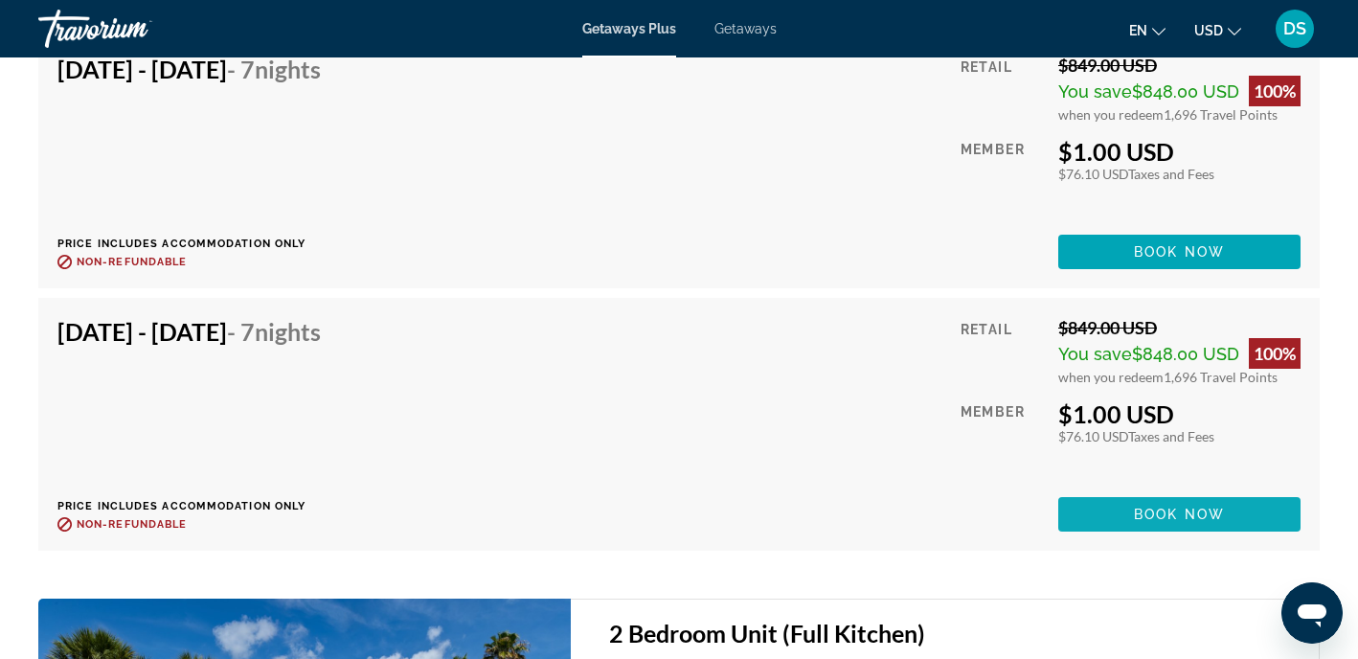
scroll to position [5709, 0]
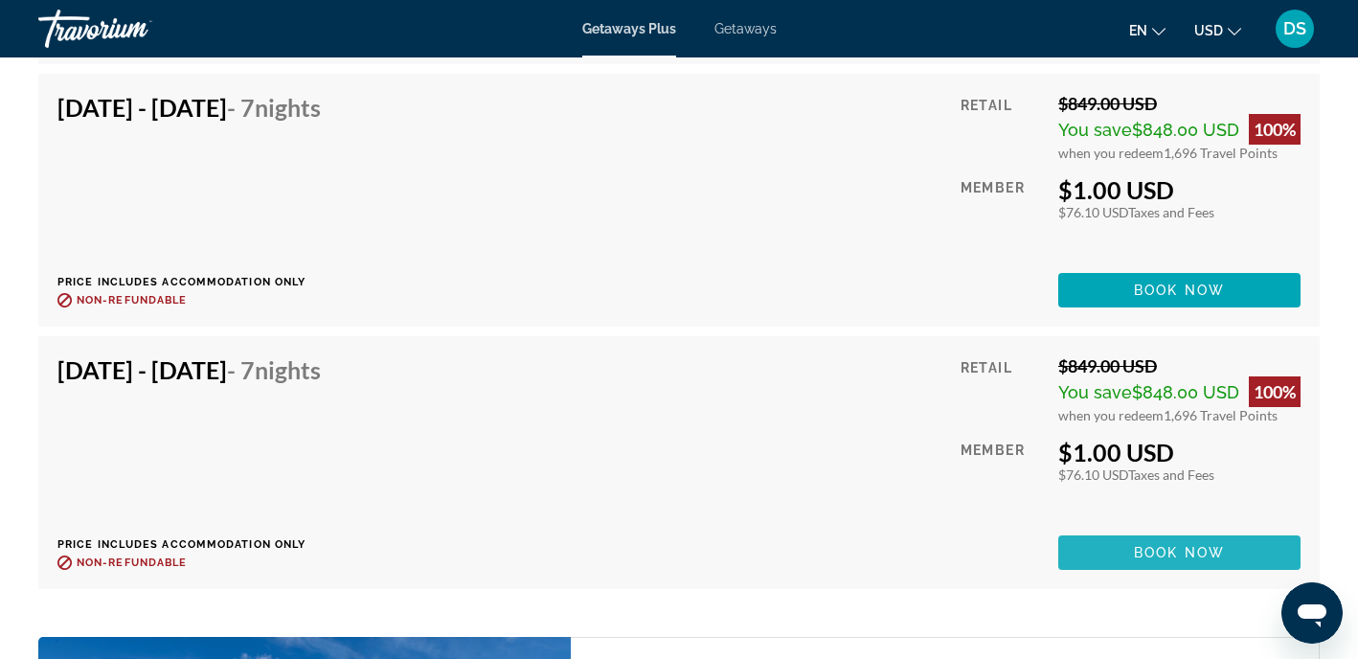
click at [1232, 548] on span "Main content" at bounding box center [1180, 553] width 242 height 46
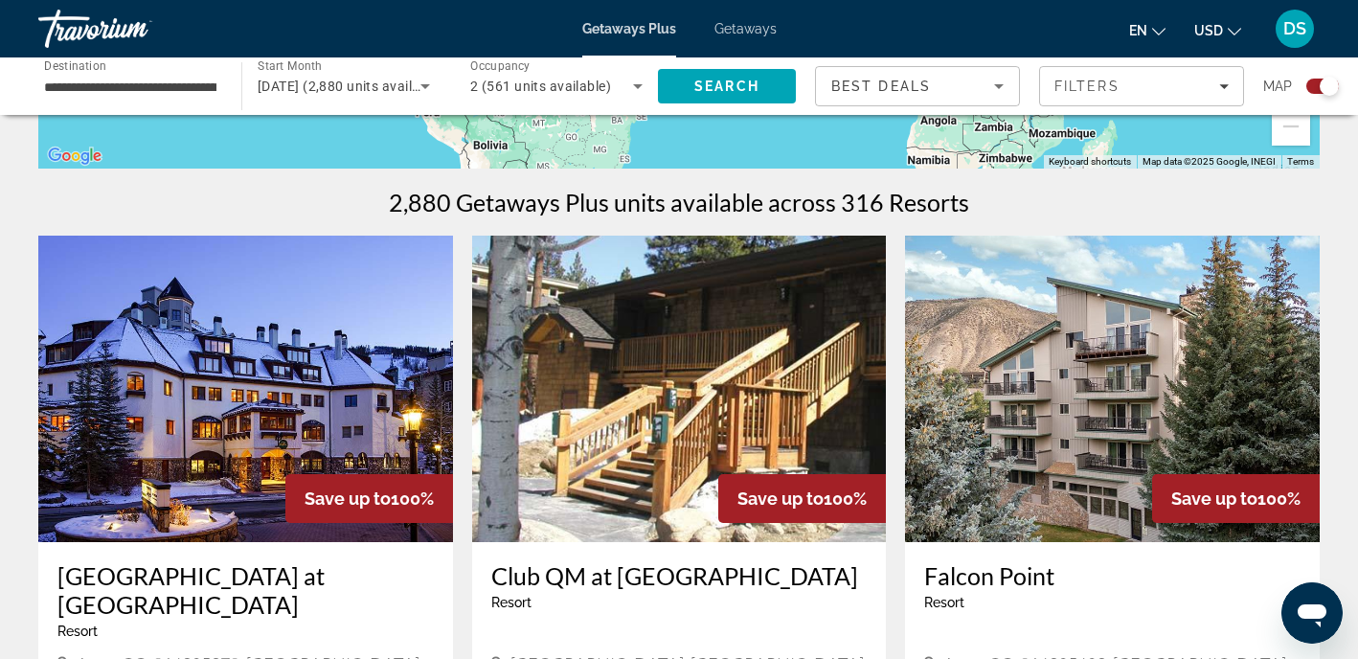
scroll to position [498, 0]
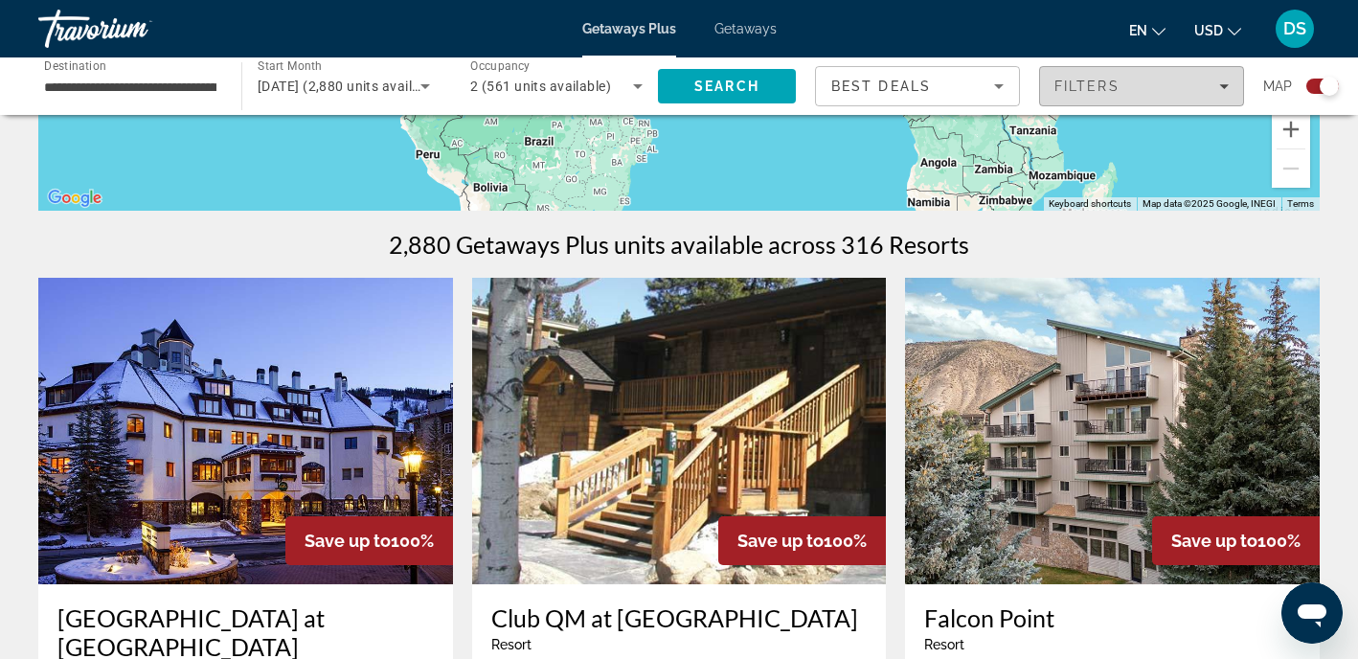
click at [1164, 93] on div "Filters" at bounding box center [1142, 86] width 174 height 15
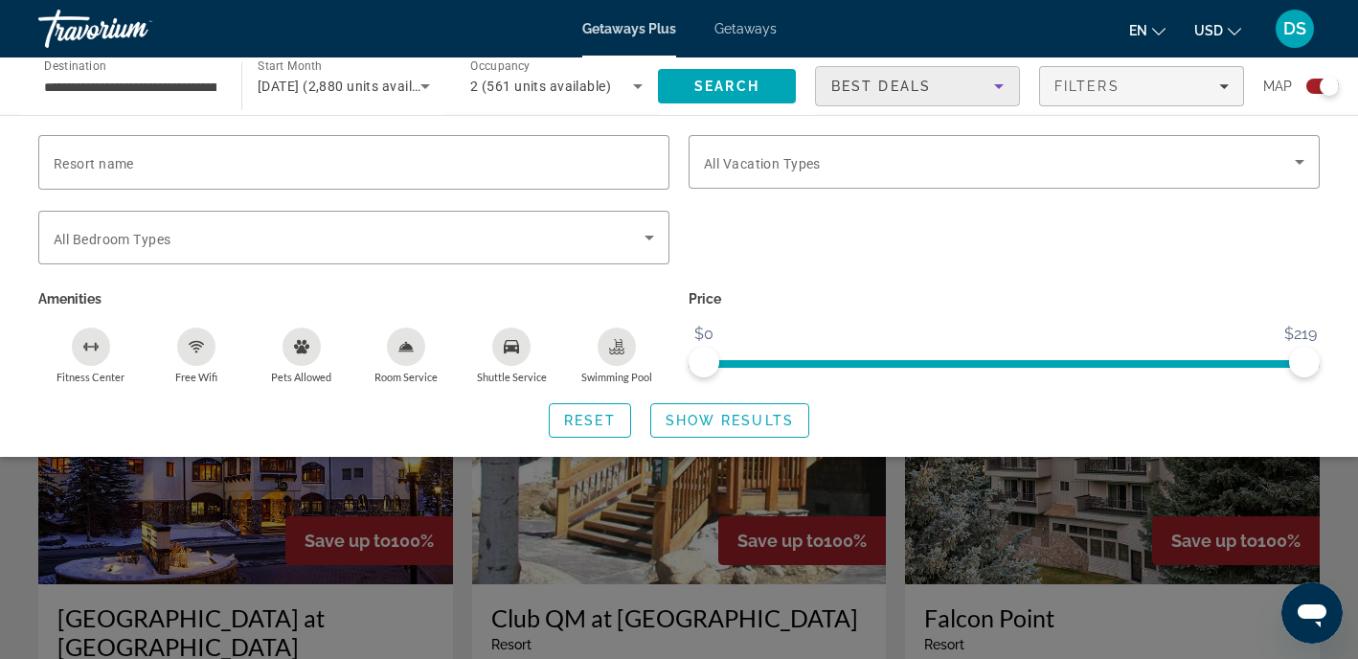
click at [853, 84] on span "Best Deals" at bounding box center [881, 86] width 100 height 15
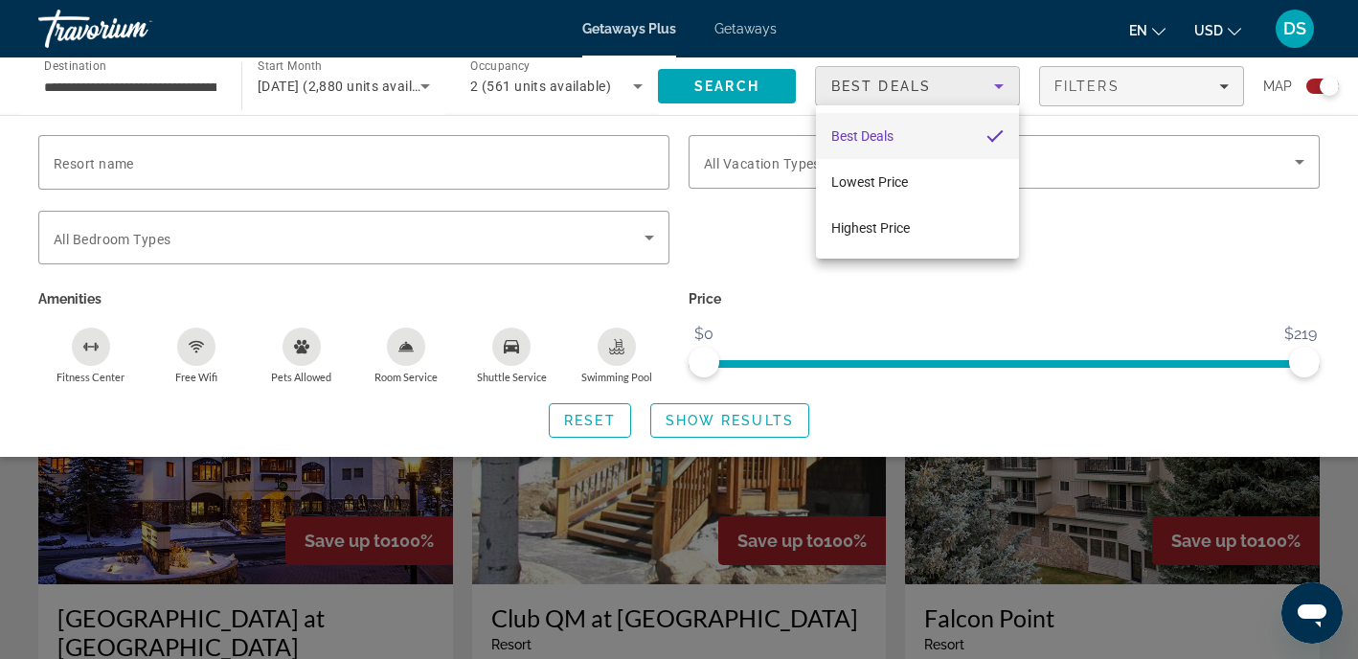
click at [853, 87] on div at bounding box center [679, 329] width 1358 height 659
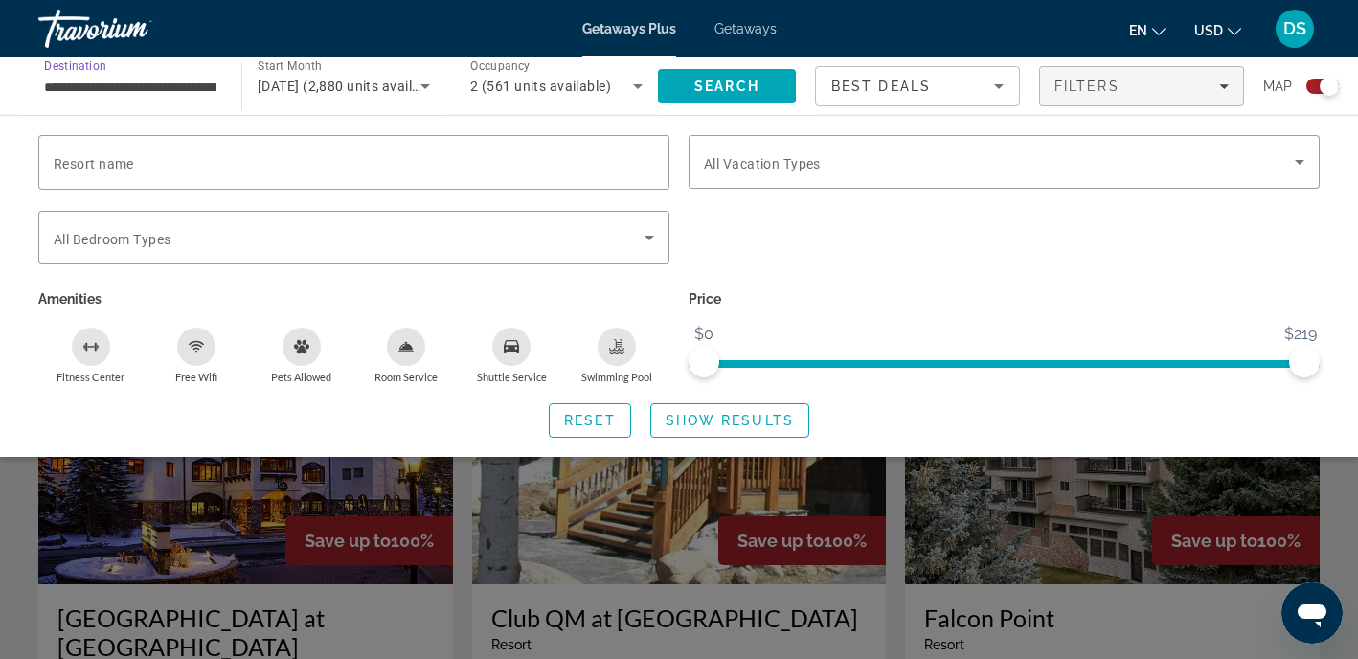
click at [216, 84] on input "**********" at bounding box center [130, 87] width 172 height 23
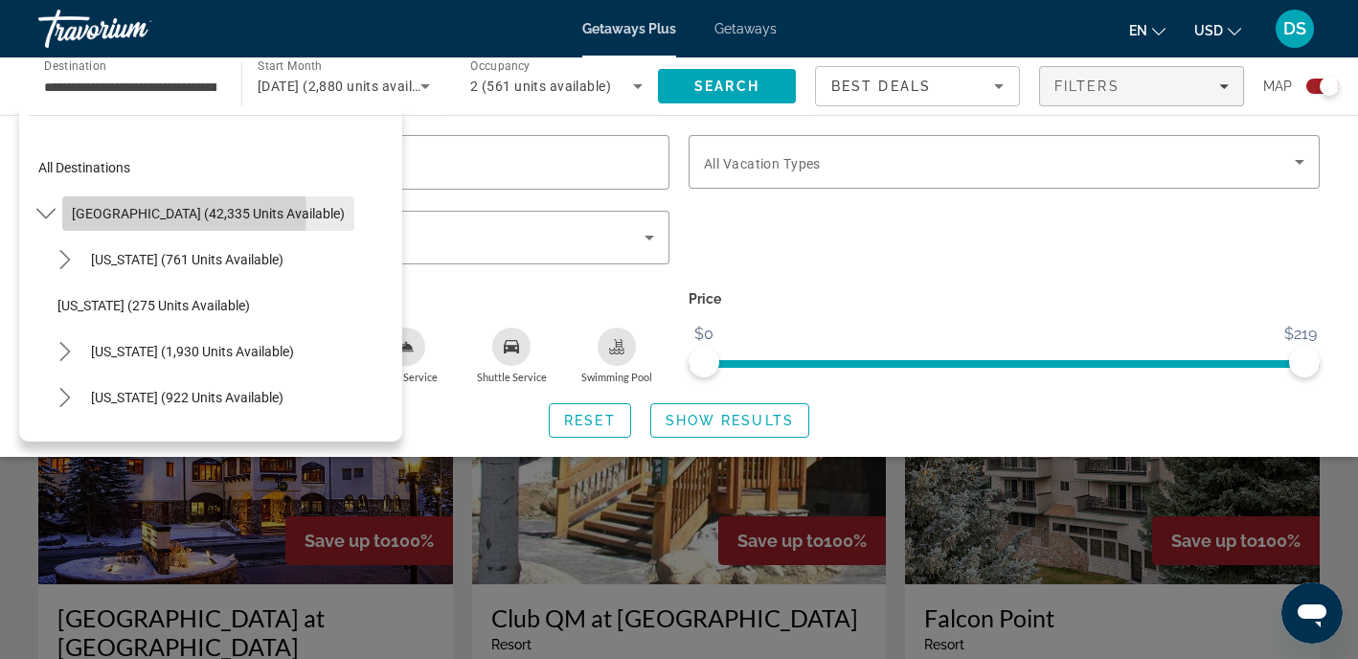
click at [165, 214] on span "[GEOGRAPHIC_DATA] (42,335 units available)" at bounding box center [208, 213] width 273 height 15
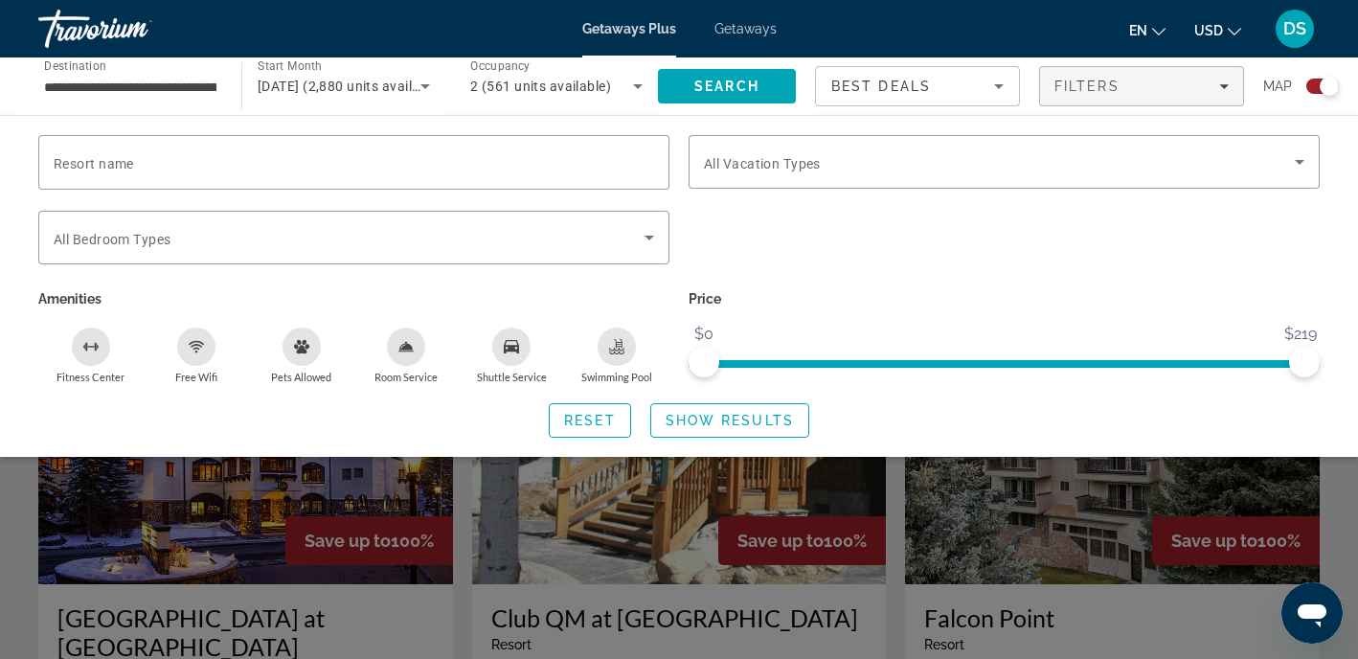
click at [86, 507] on div "Search widget" at bounding box center [679, 473] width 1358 height 372
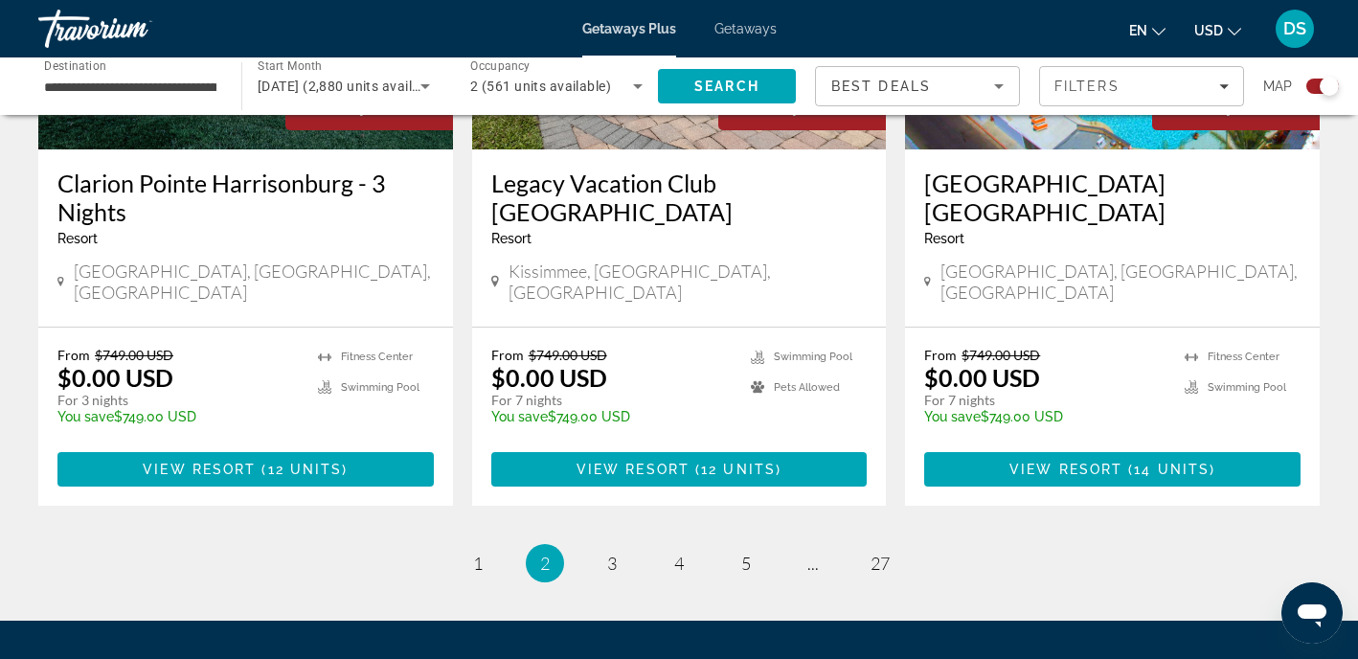
scroll to position [3104, 0]
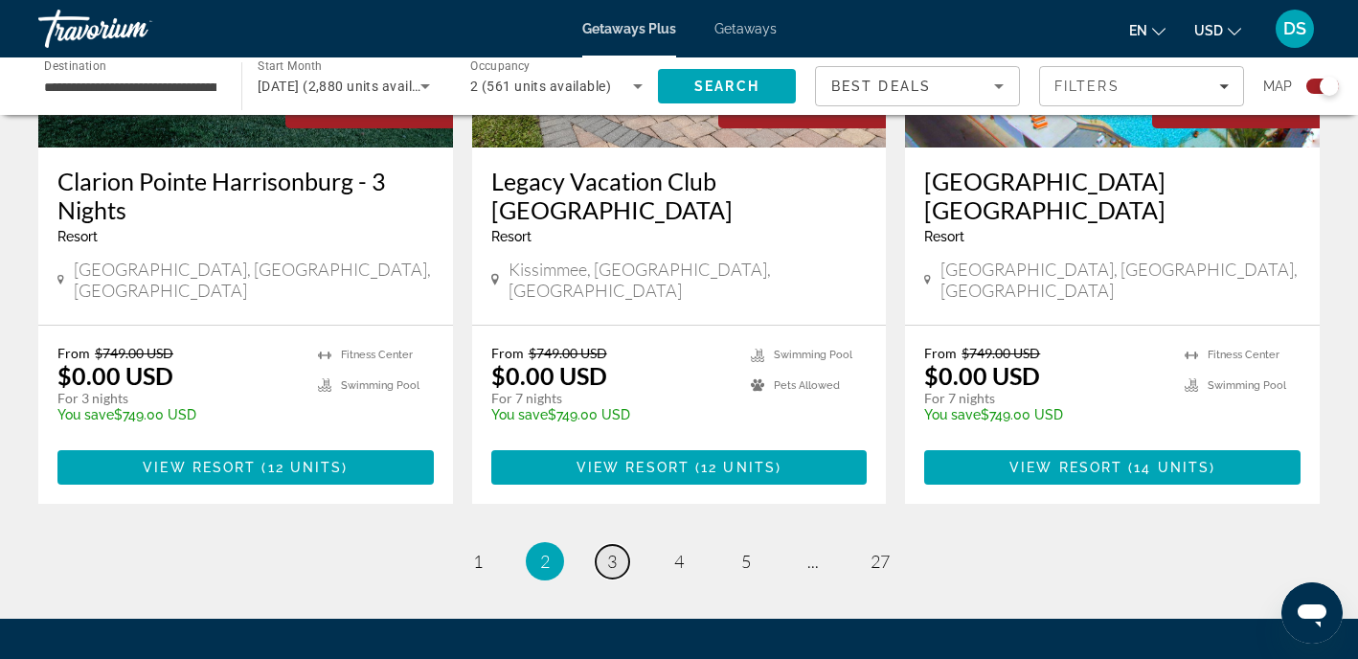
click at [607, 551] on span "3" at bounding box center [612, 561] width 10 height 21
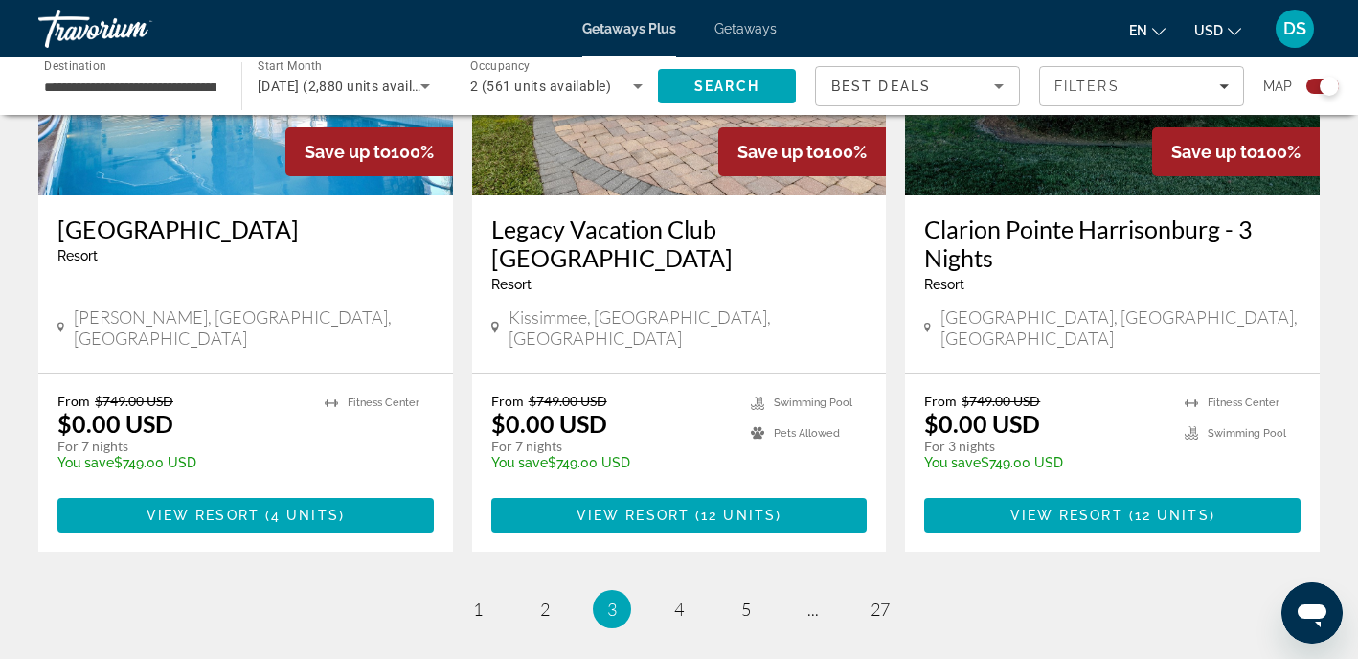
scroll to position [3065, 0]
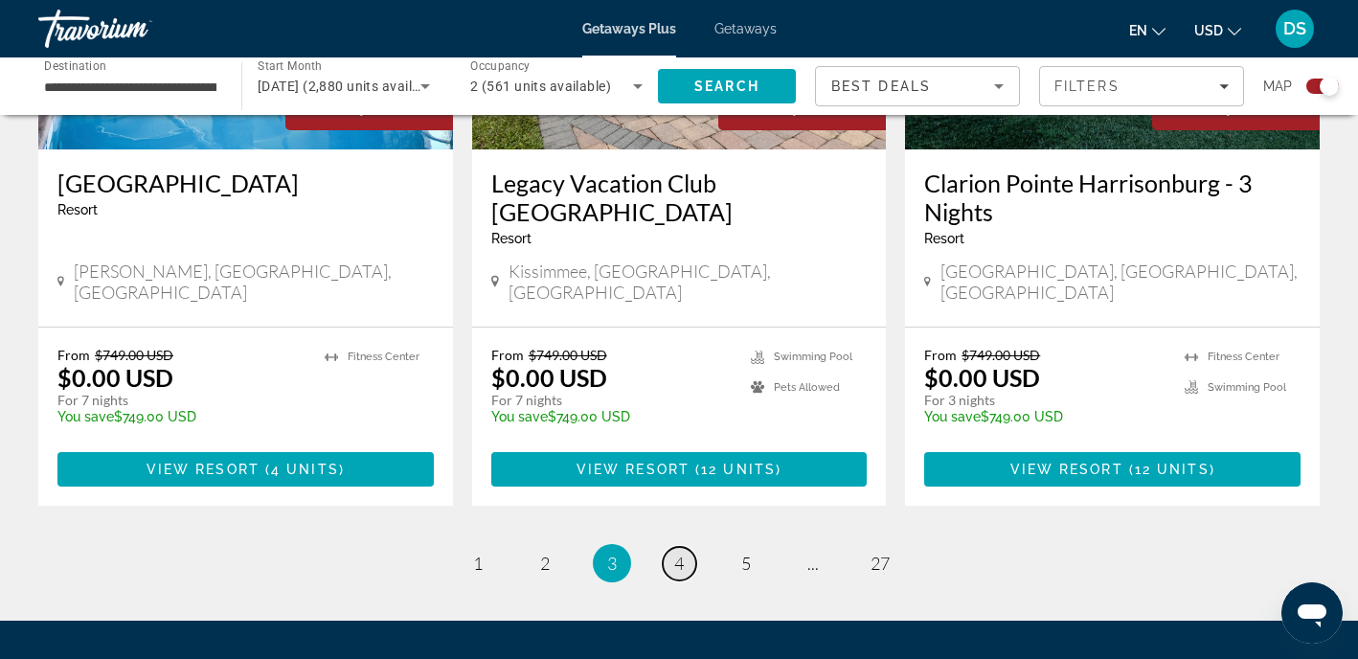
click at [680, 553] on span "4" at bounding box center [679, 563] width 10 height 21
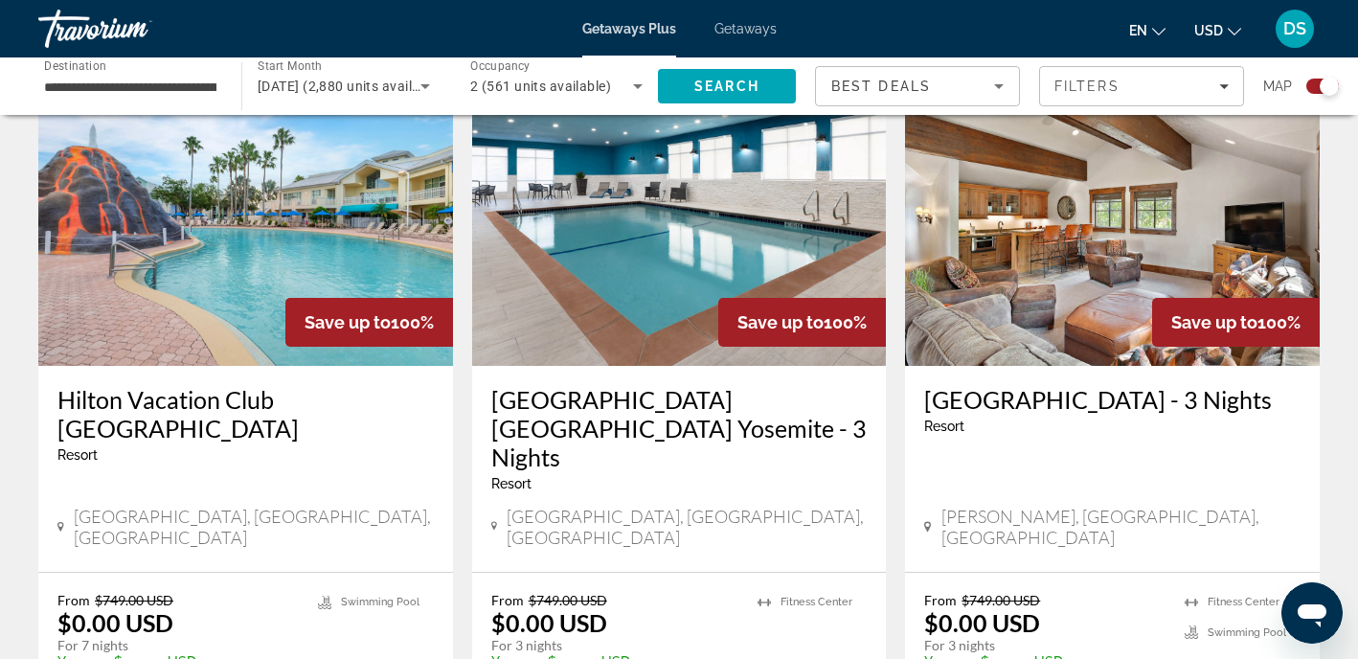
scroll to position [1456, 0]
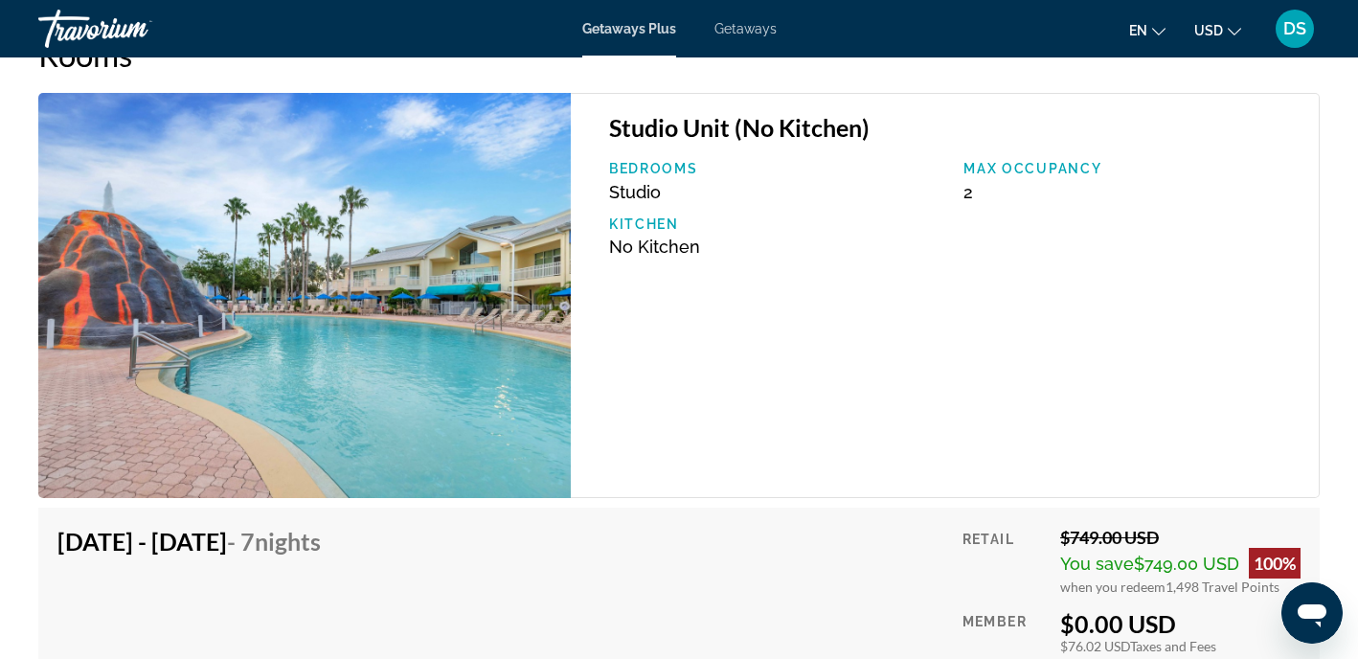
scroll to position [3425, 0]
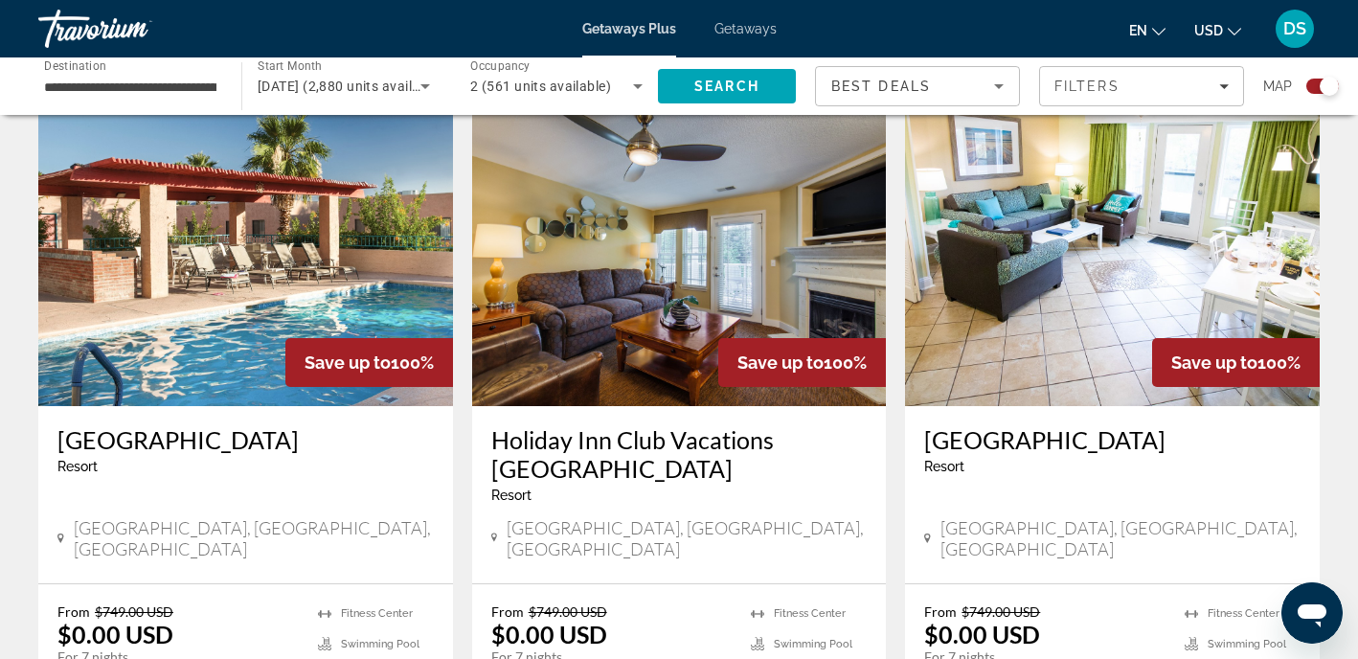
scroll to position [2146, 0]
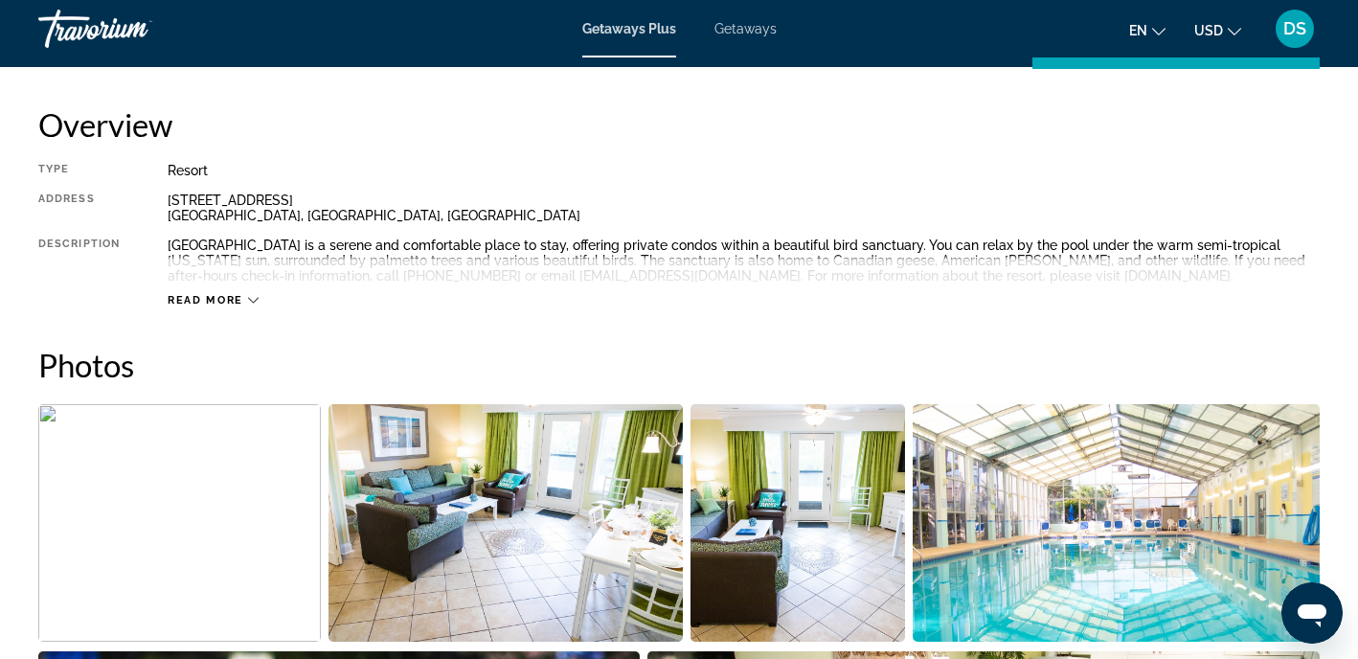
scroll to position [598, 0]
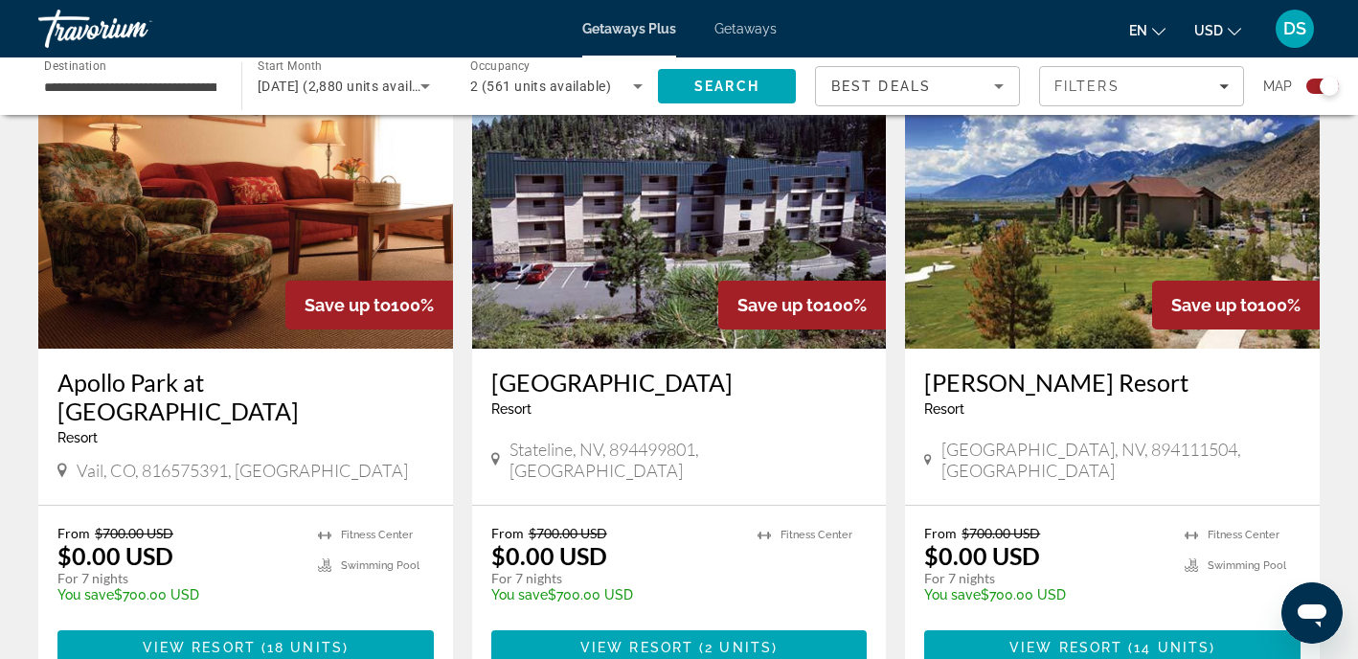
scroll to position [2797, 0]
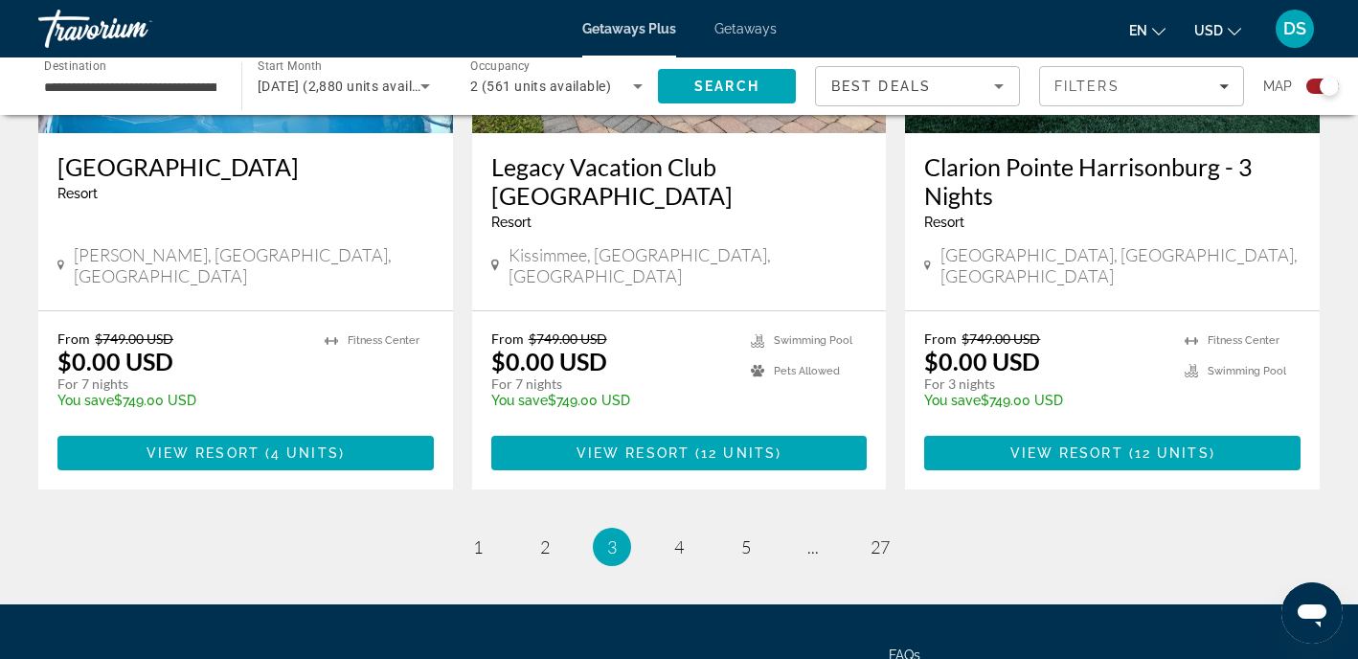
scroll to position [3120, 0]
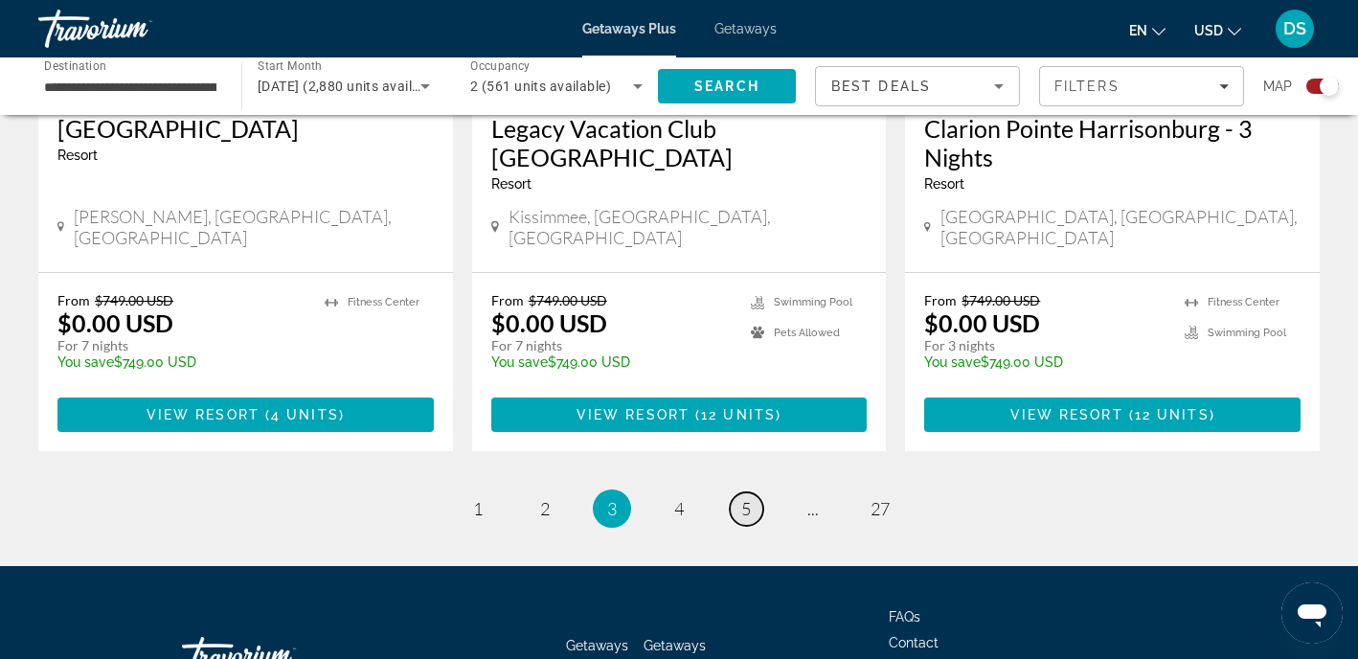
click at [752, 492] on link "page 5" at bounding box center [747, 509] width 34 height 34
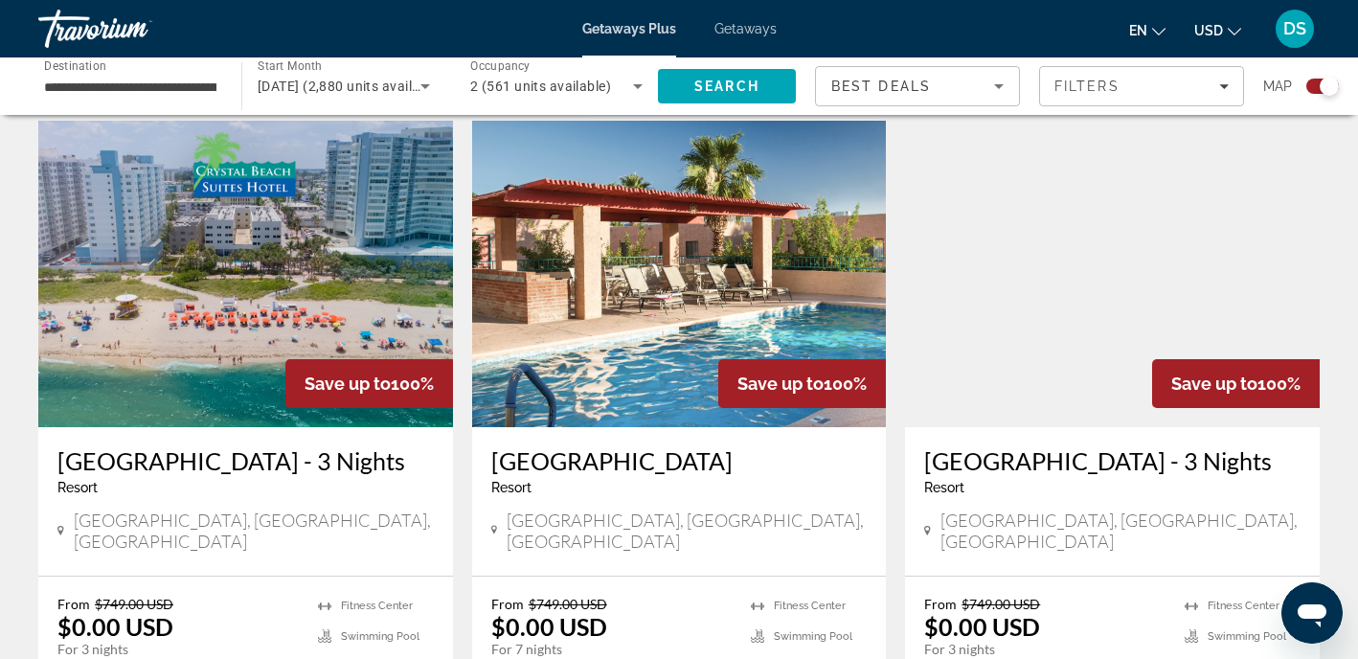
scroll to position [2797, 0]
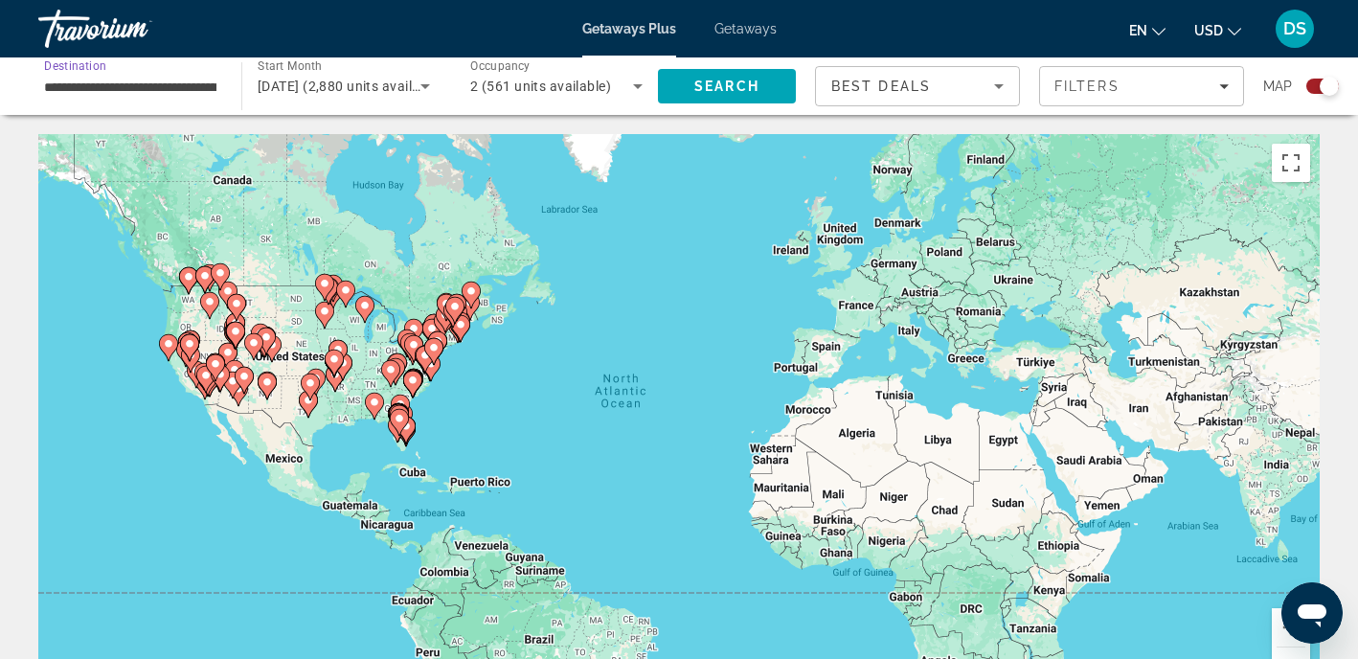
click at [205, 90] on input "**********" at bounding box center [130, 87] width 172 height 23
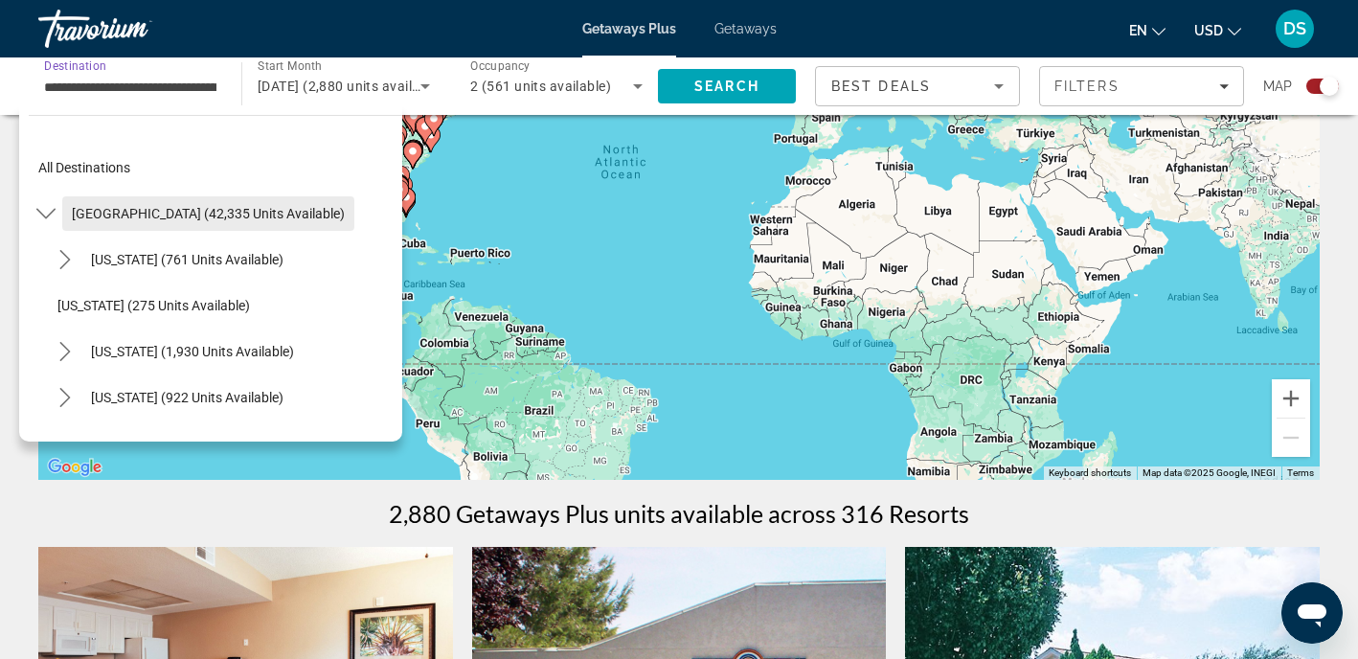
scroll to position [230, 0]
click at [353, 139] on div "All destinations [GEOGRAPHIC_DATA] (42,335 units available) [US_STATE] (761 uni…" at bounding box center [216, 283] width 374 height 297
click at [340, 139] on div "All destinations [GEOGRAPHIC_DATA] (42,335 units available) [US_STATE] (761 uni…" at bounding box center [216, 283] width 374 height 297
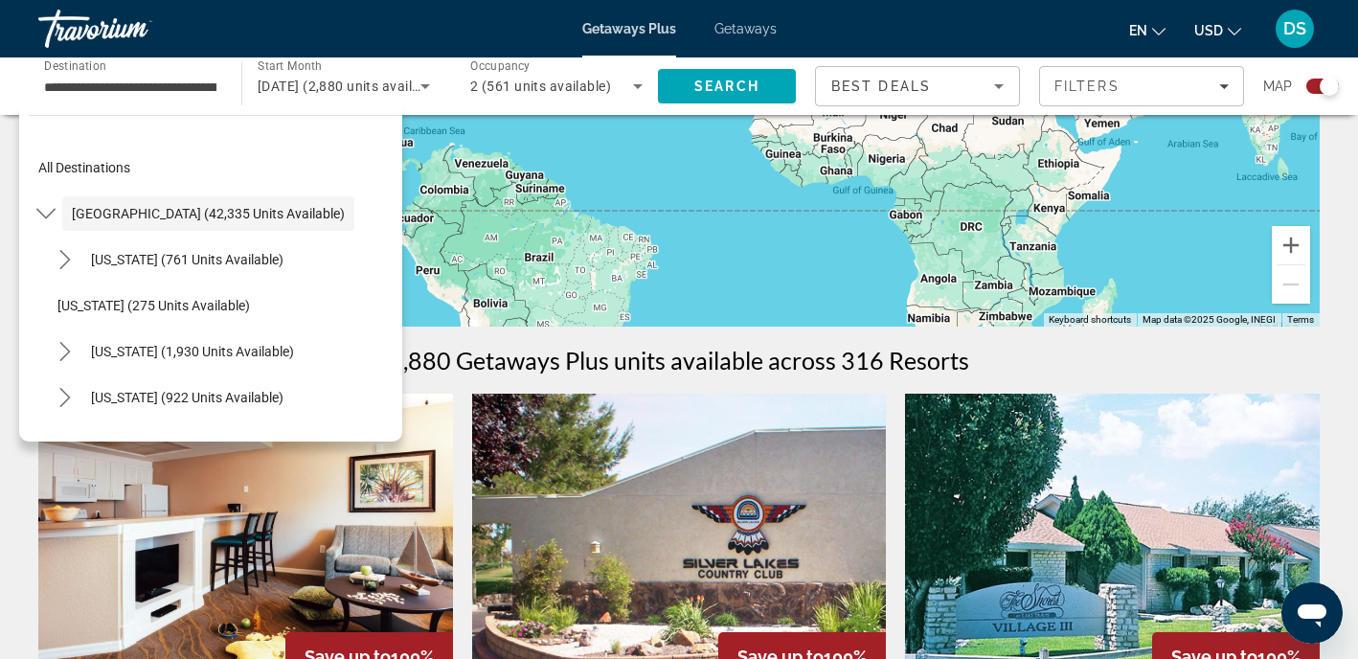
scroll to position [383, 0]
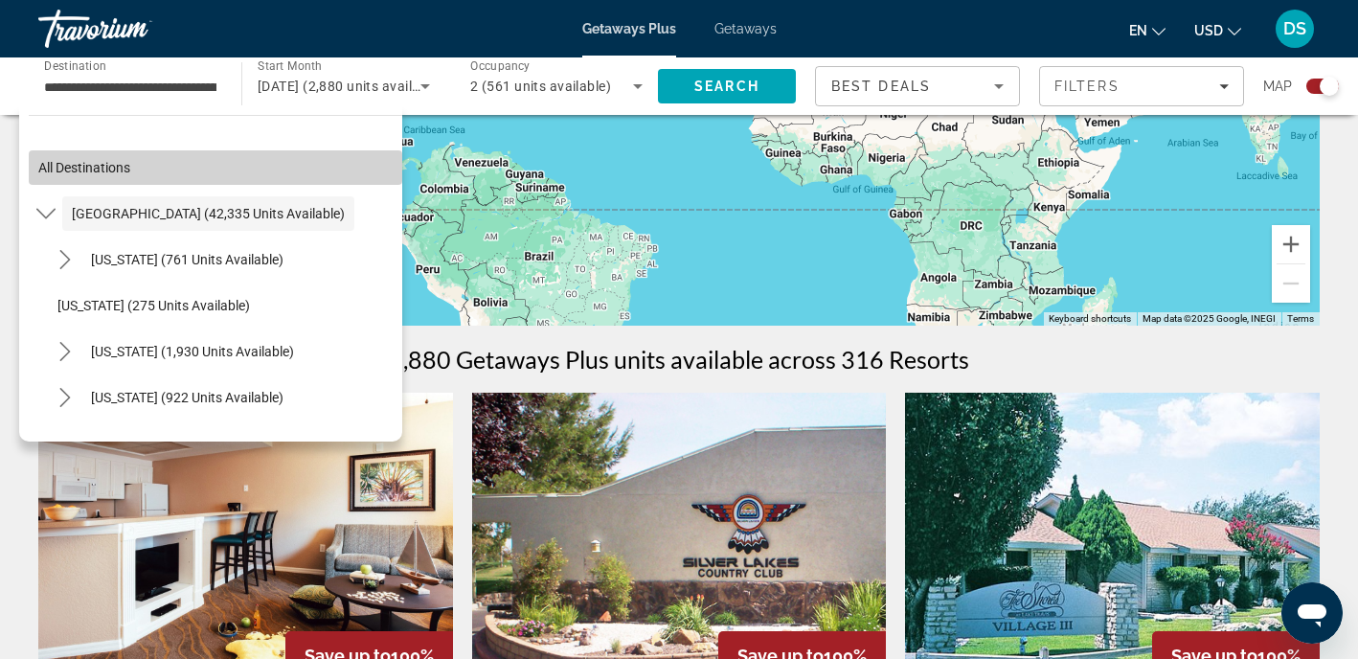
click at [330, 152] on span "Select destination: All destinations" at bounding box center [216, 168] width 374 height 46
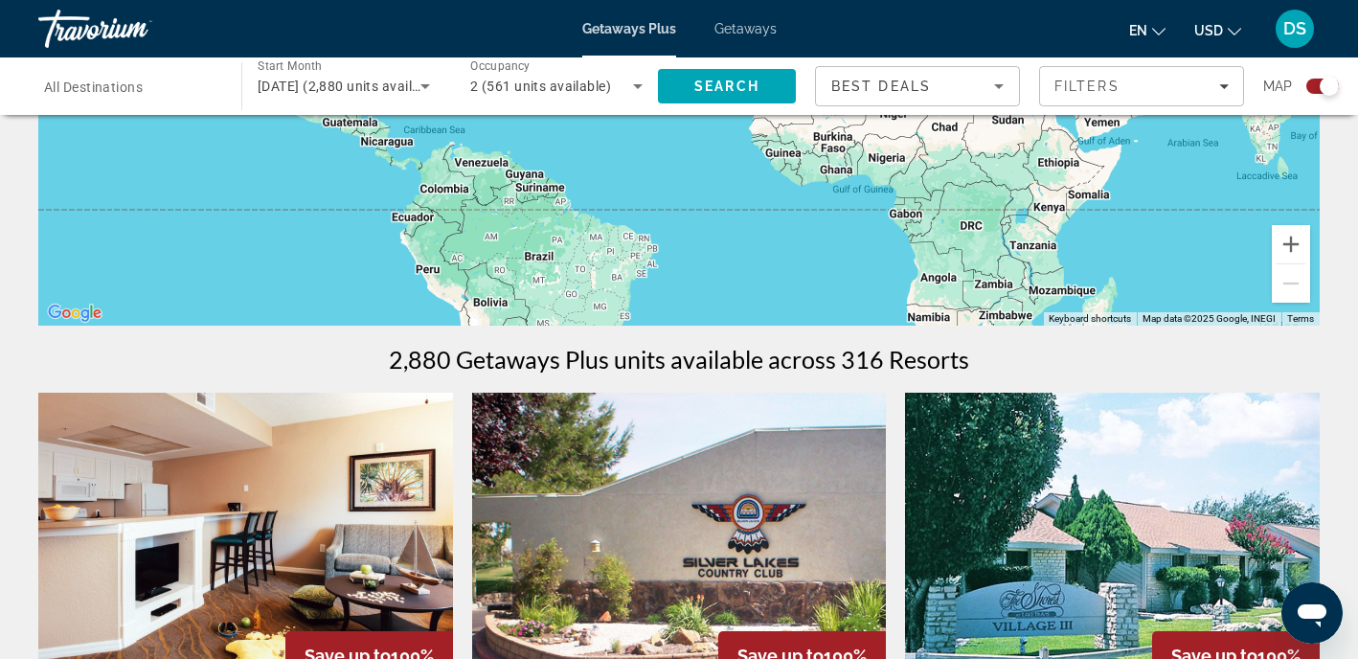
click at [193, 111] on div "Search widget" at bounding box center [130, 86] width 172 height 55
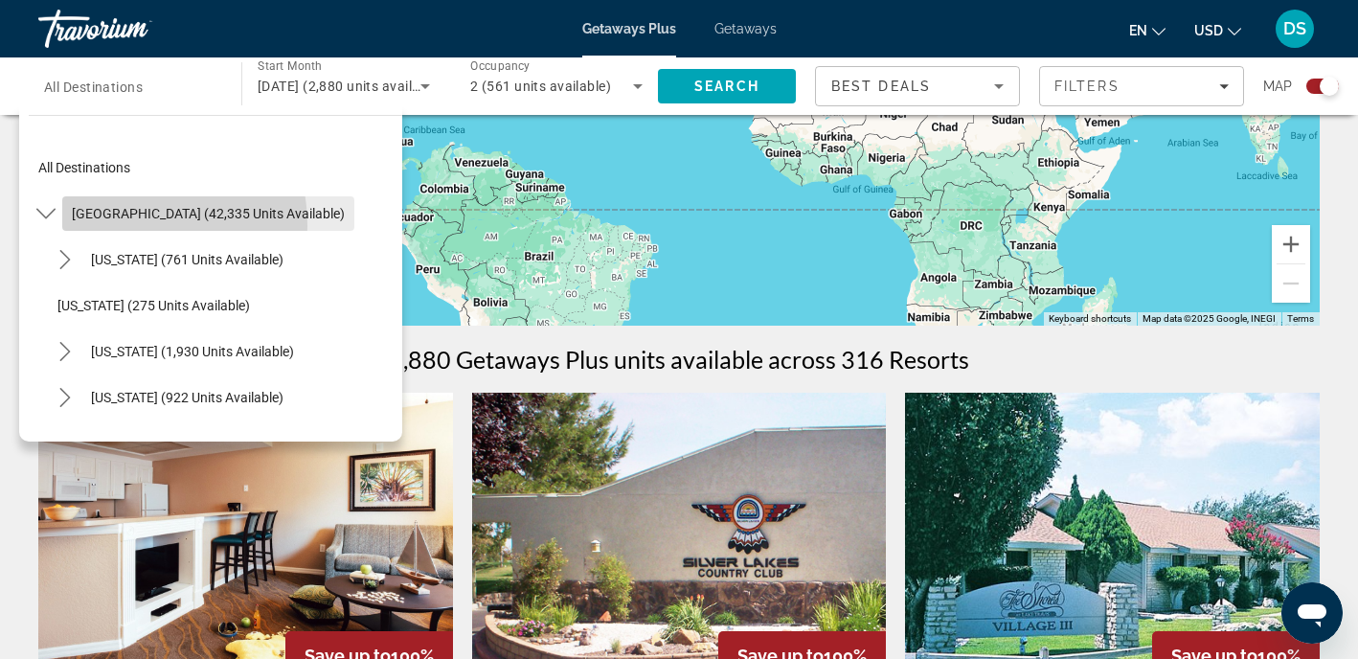
click at [110, 227] on span "Select destination: United States (42,335 units available)" at bounding box center [208, 214] width 292 height 46
type input "**********"
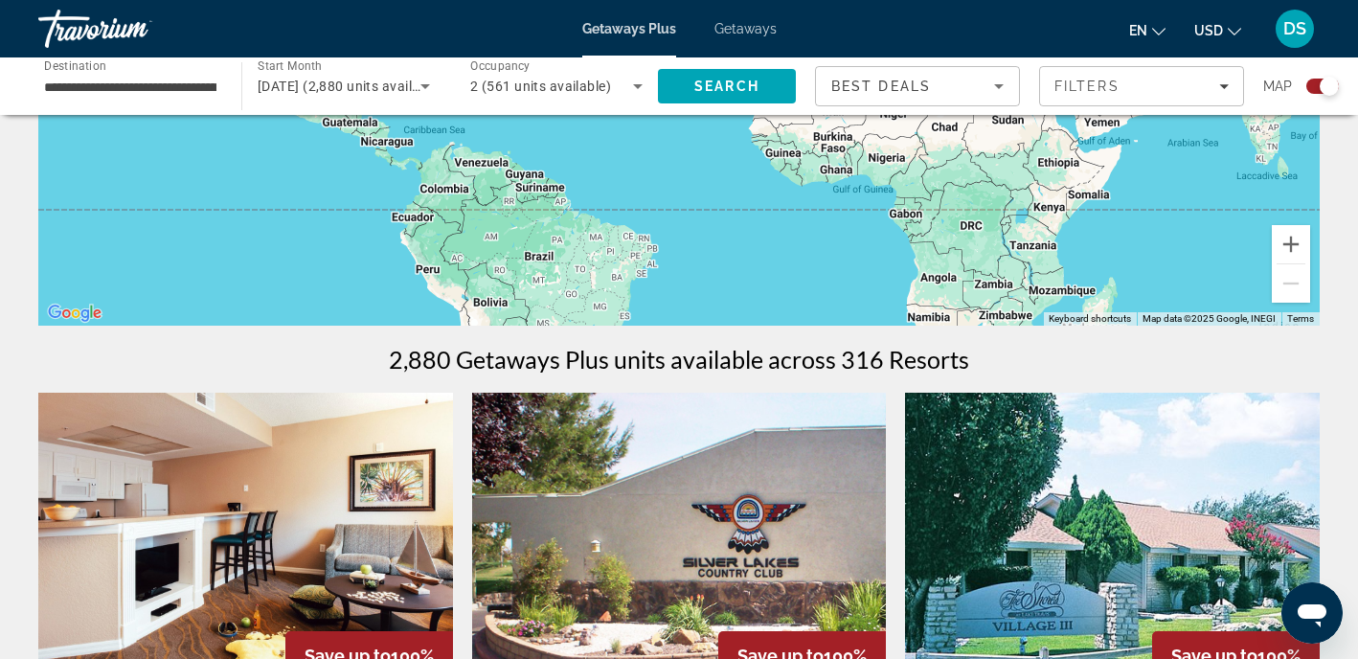
click at [74, 103] on div "**********" at bounding box center [130, 86] width 172 height 55
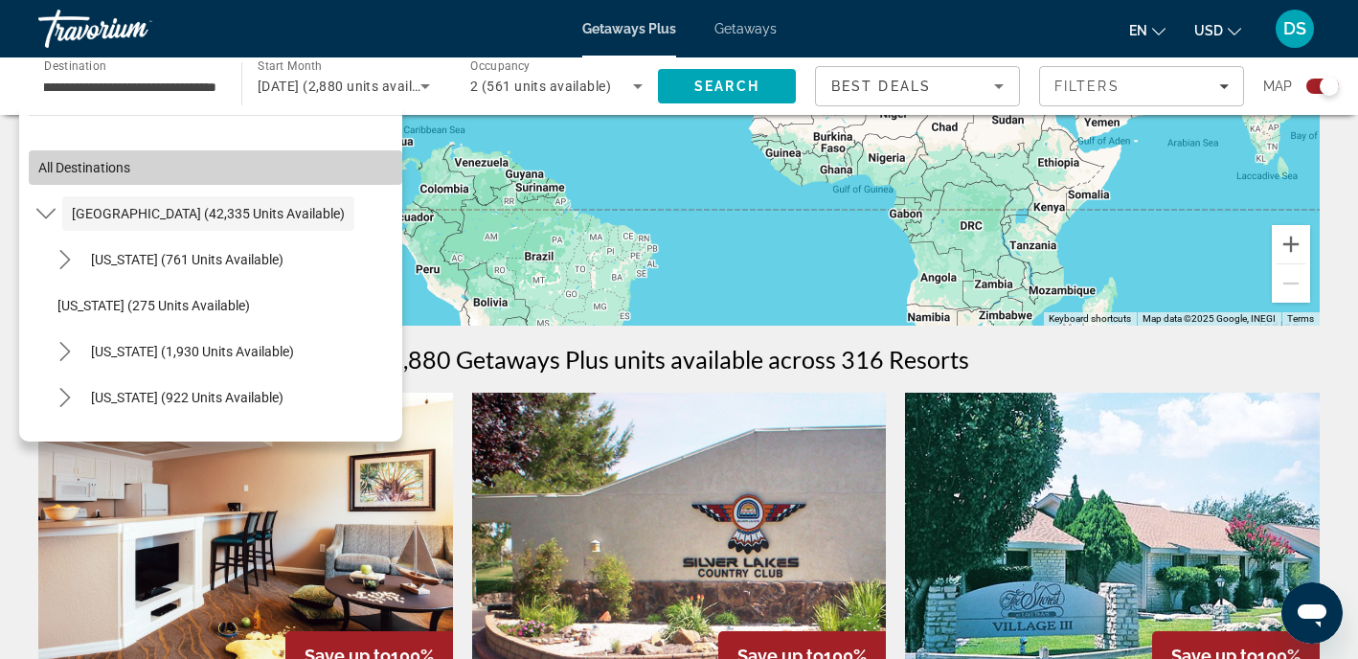
scroll to position [0, 0]
click at [40, 162] on span "All destinations" at bounding box center [84, 167] width 92 height 15
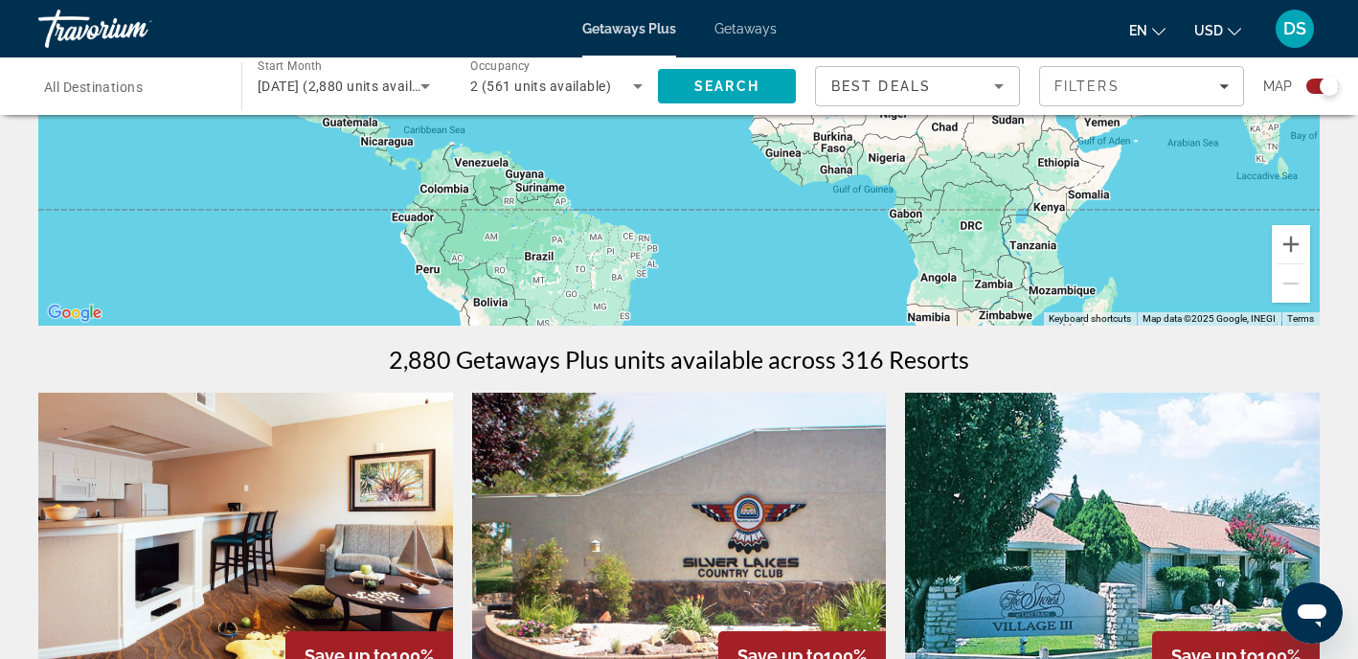
click at [83, 100] on div "Search widget" at bounding box center [130, 86] width 172 height 55
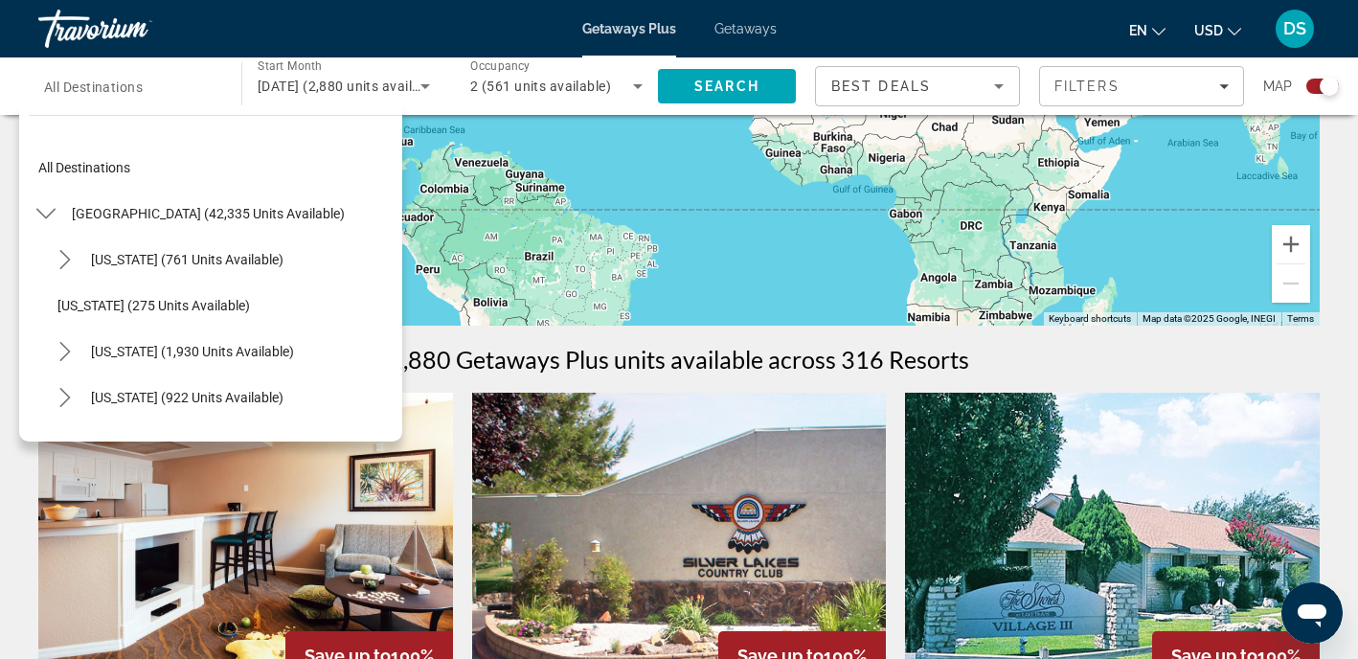
click at [330, 214] on div "[GEOGRAPHIC_DATA] (42,335 units available)" at bounding box center [216, 214] width 374 height 46
click at [298, 224] on span "Select destination: United States (42,335 units available)" at bounding box center [208, 214] width 292 height 46
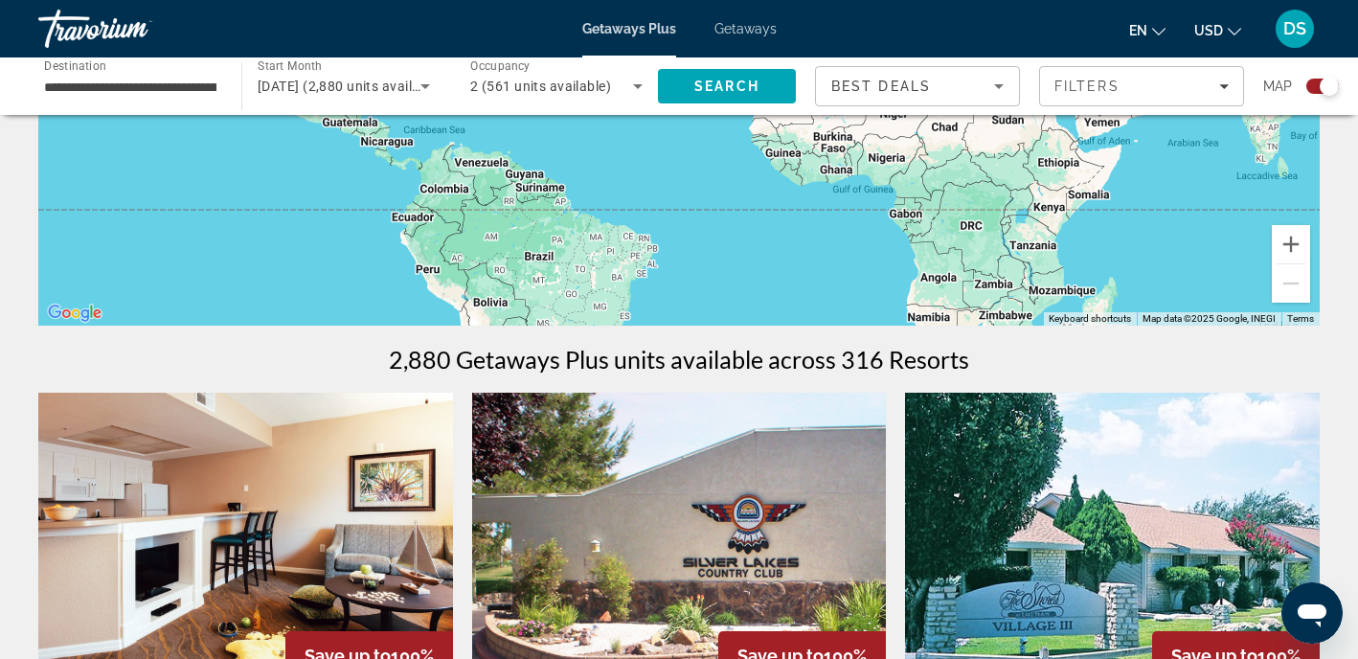
click at [216, 105] on div "**********" at bounding box center [130, 86] width 203 height 55
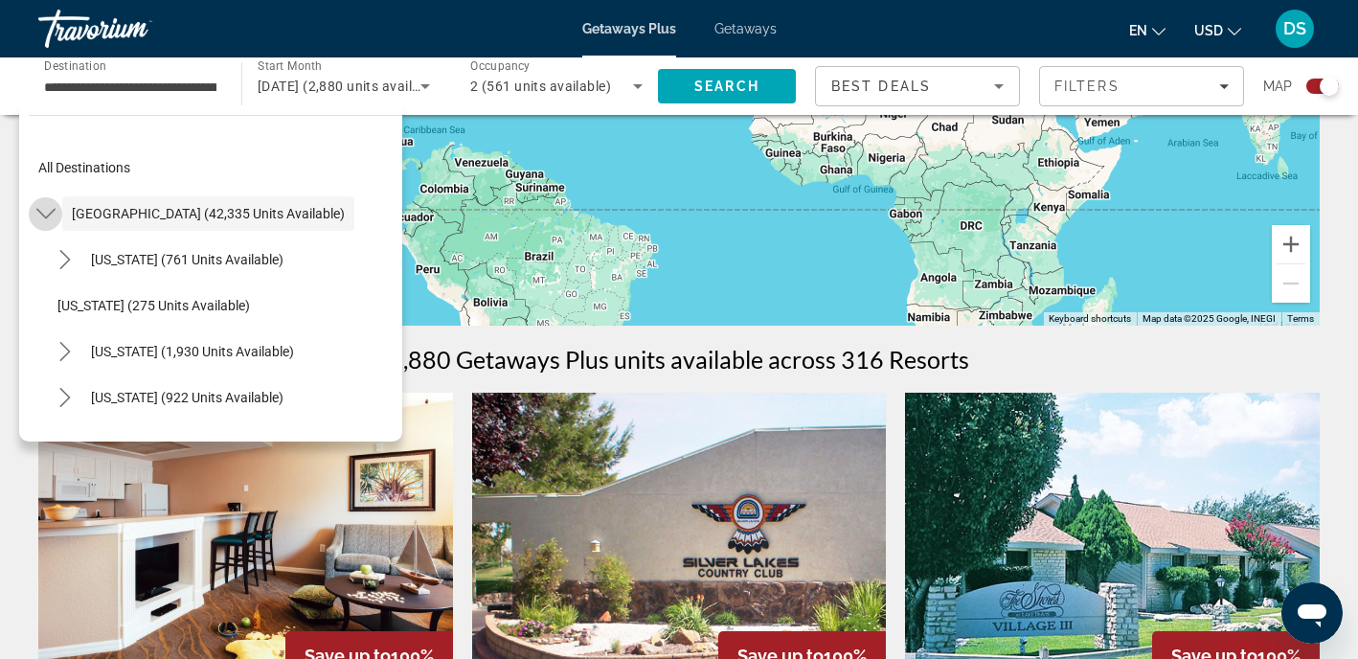
click at [54, 217] on icon "Toggle United States (42,335 units available) submenu" at bounding box center [45, 213] width 19 height 19
click at [60, 213] on mat-icon "Toggle United States (42,335 units available) submenu" at bounding box center [46, 214] width 34 height 34
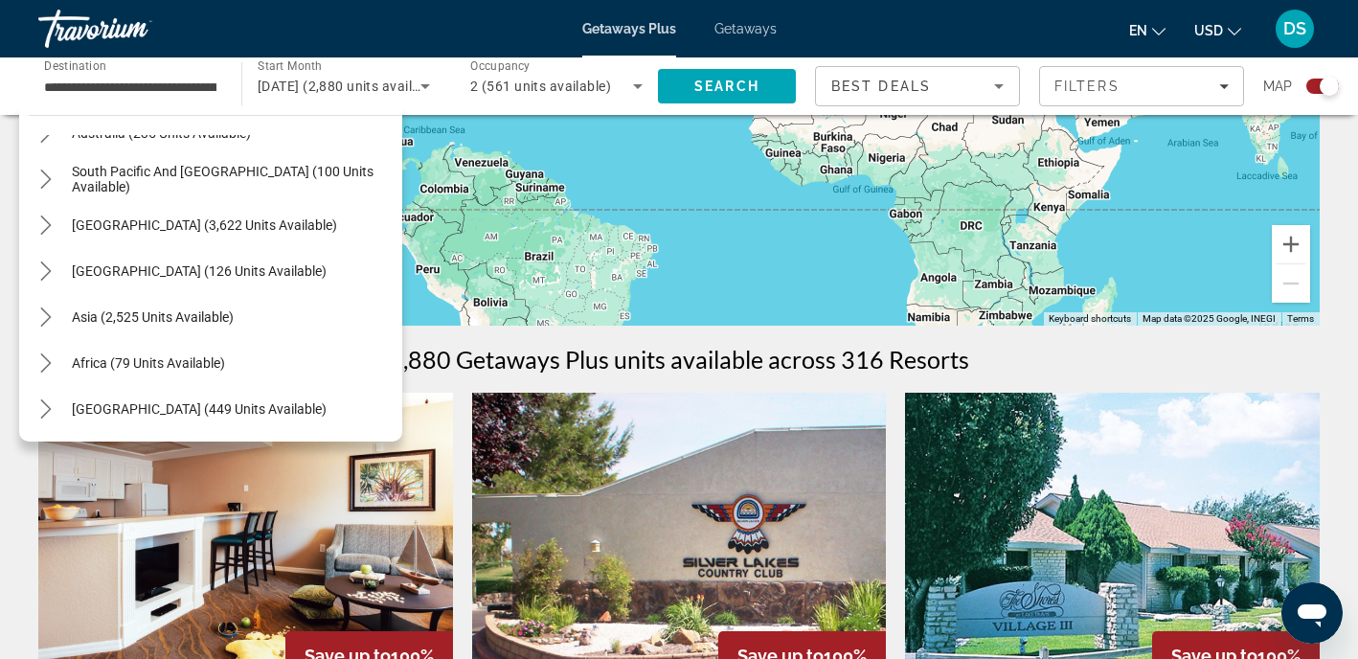
scroll to position [2125, 0]
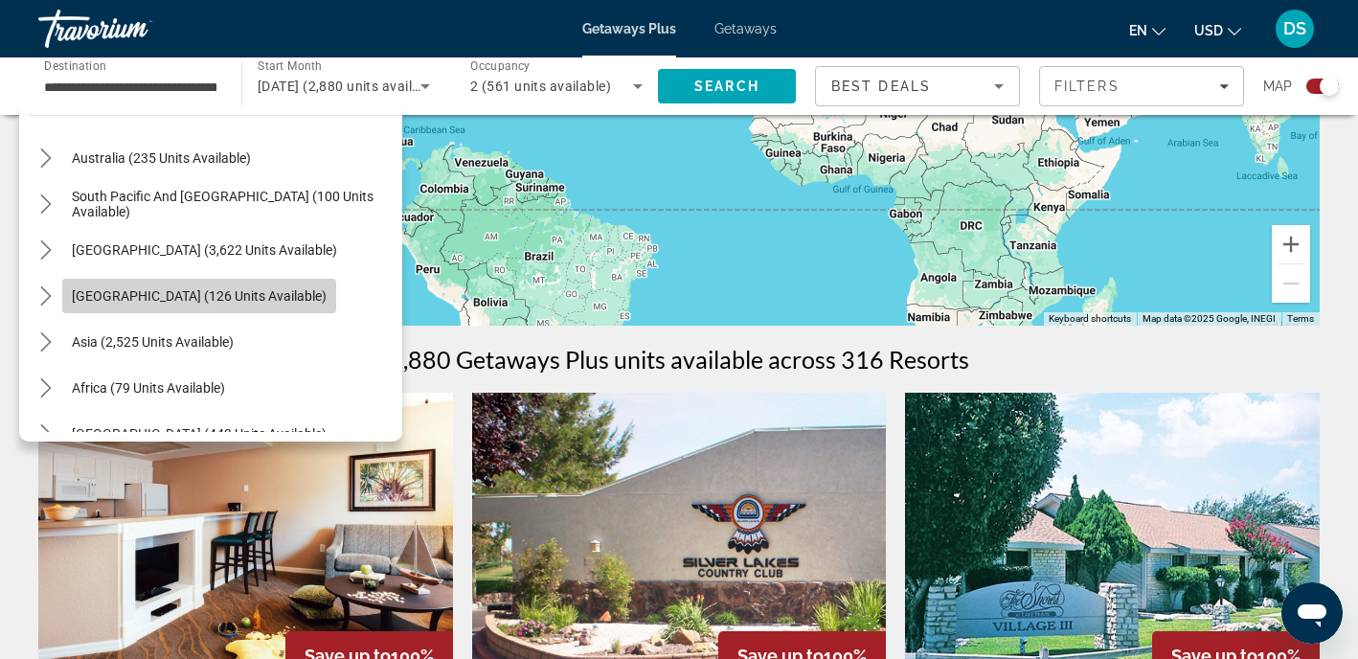
click at [256, 288] on span "[GEOGRAPHIC_DATA] (126 units available)" at bounding box center [199, 295] width 255 height 15
type input "**********"
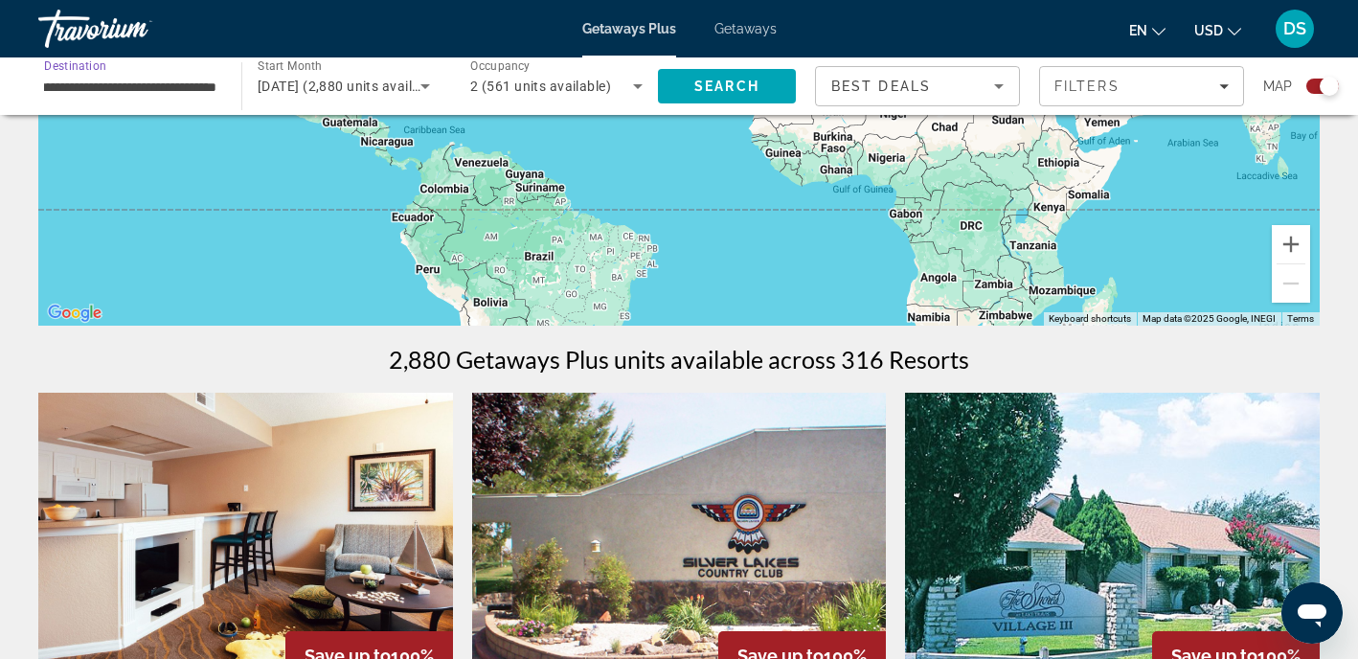
click at [210, 95] on input "**********" at bounding box center [130, 87] width 172 height 23
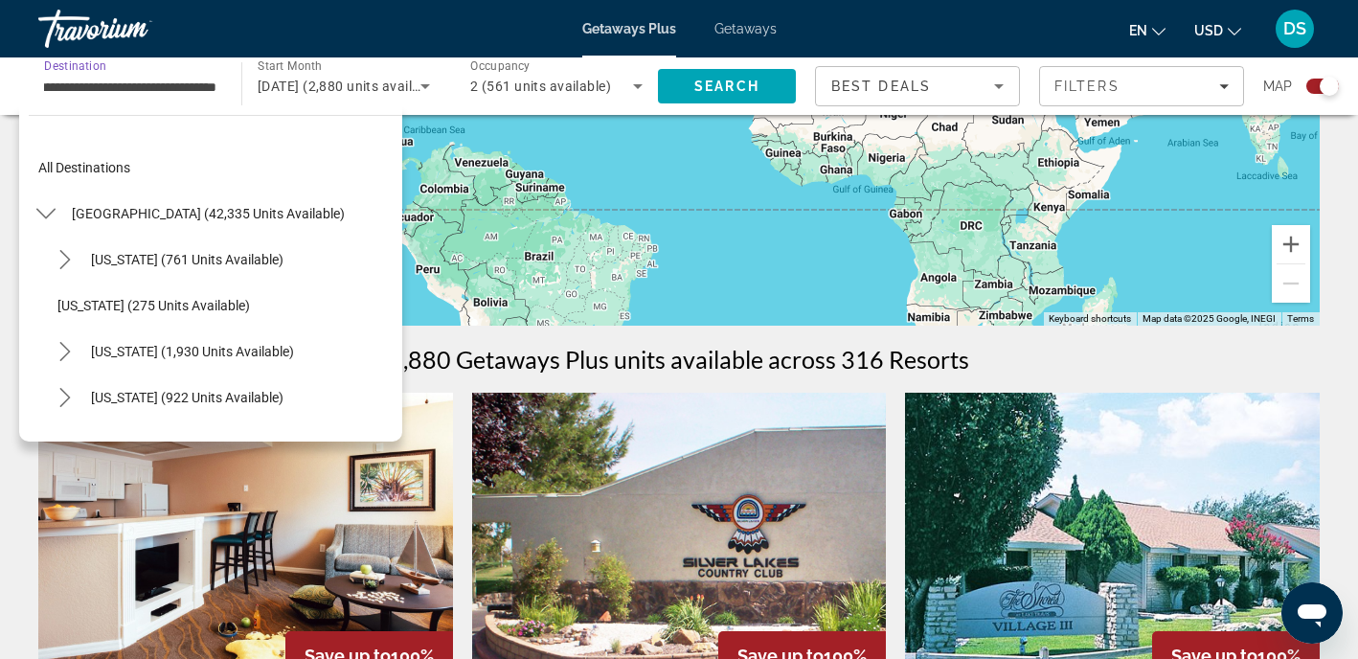
scroll to position [2137, 0]
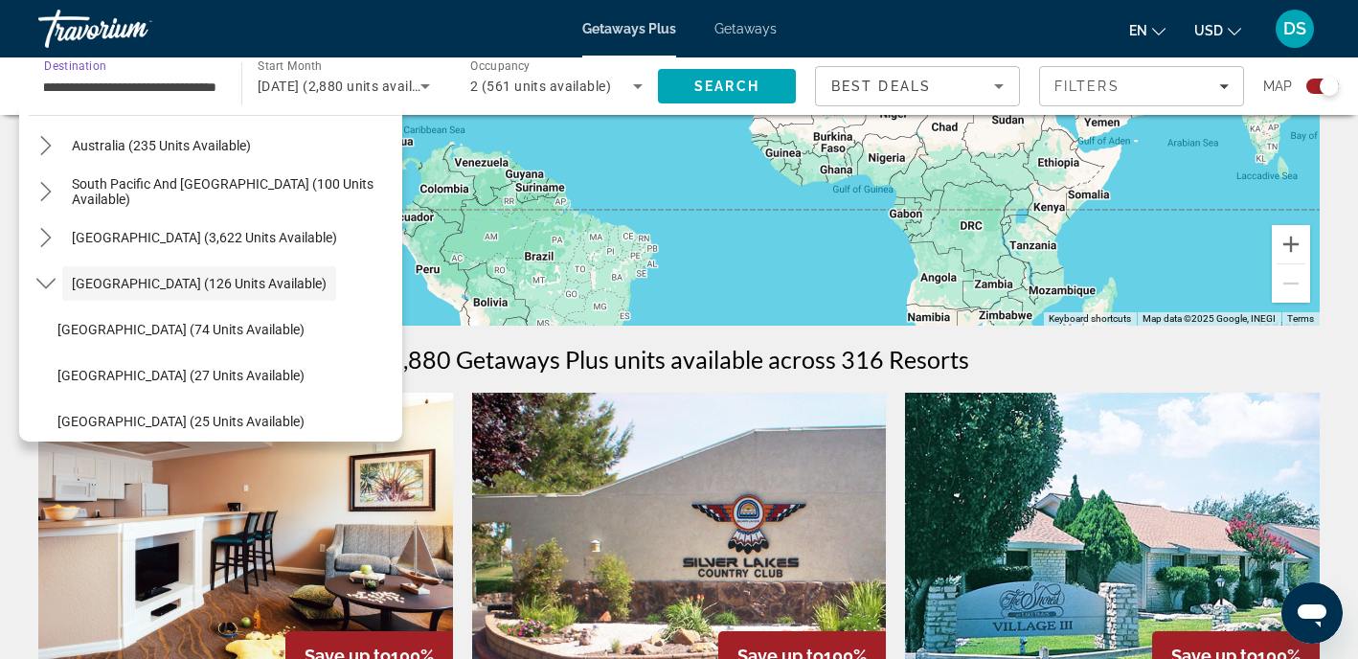
click at [206, 83] on input "**********" at bounding box center [130, 87] width 172 height 23
click at [211, 76] on input "**********" at bounding box center [130, 87] width 172 height 23
click at [749, 73] on span "Search" at bounding box center [727, 86] width 138 height 46
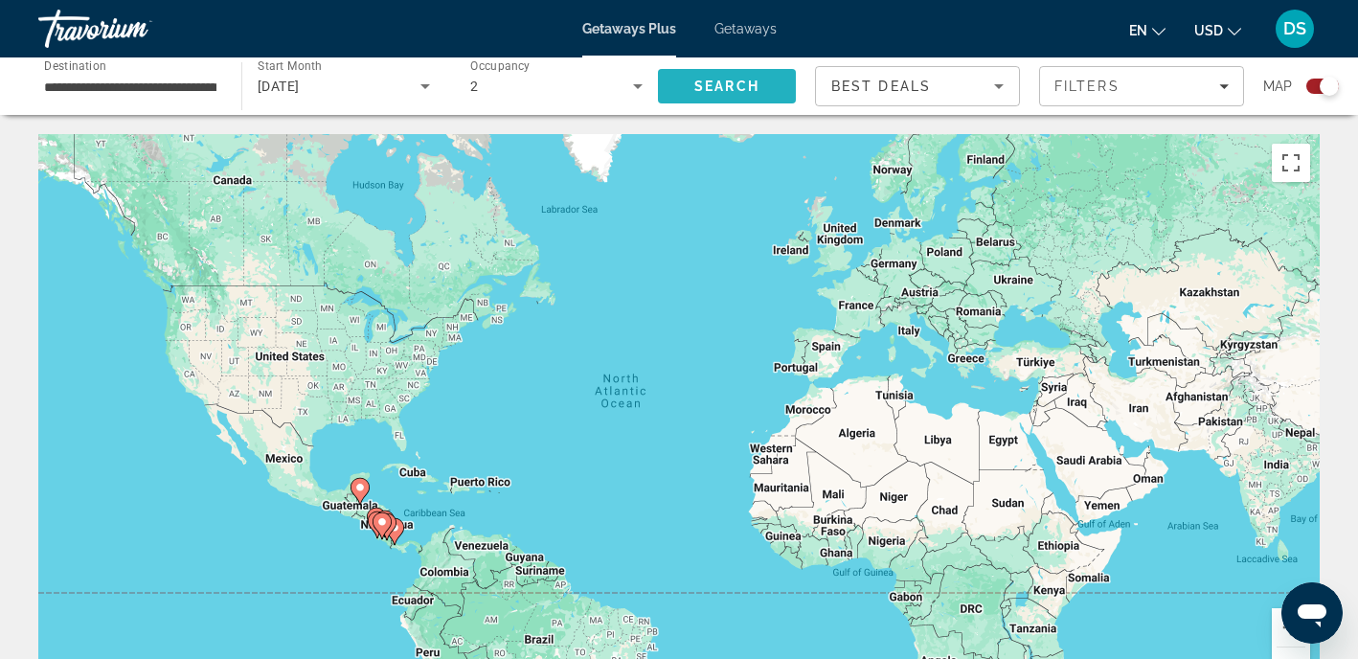
click at [696, 97] on span "Search" at bounding box center [727, 86] width 138 height 46
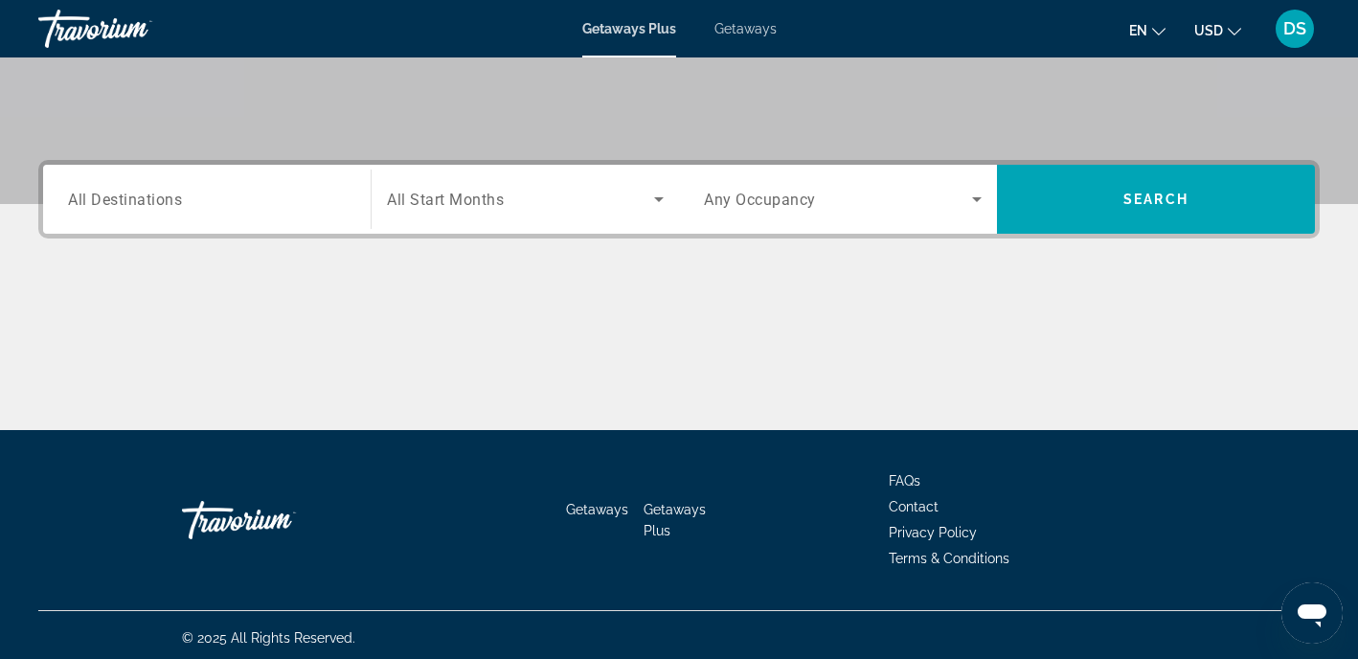
scroll to position [376, 0]
